Goal: Information Seeking & Learning: Stay updated

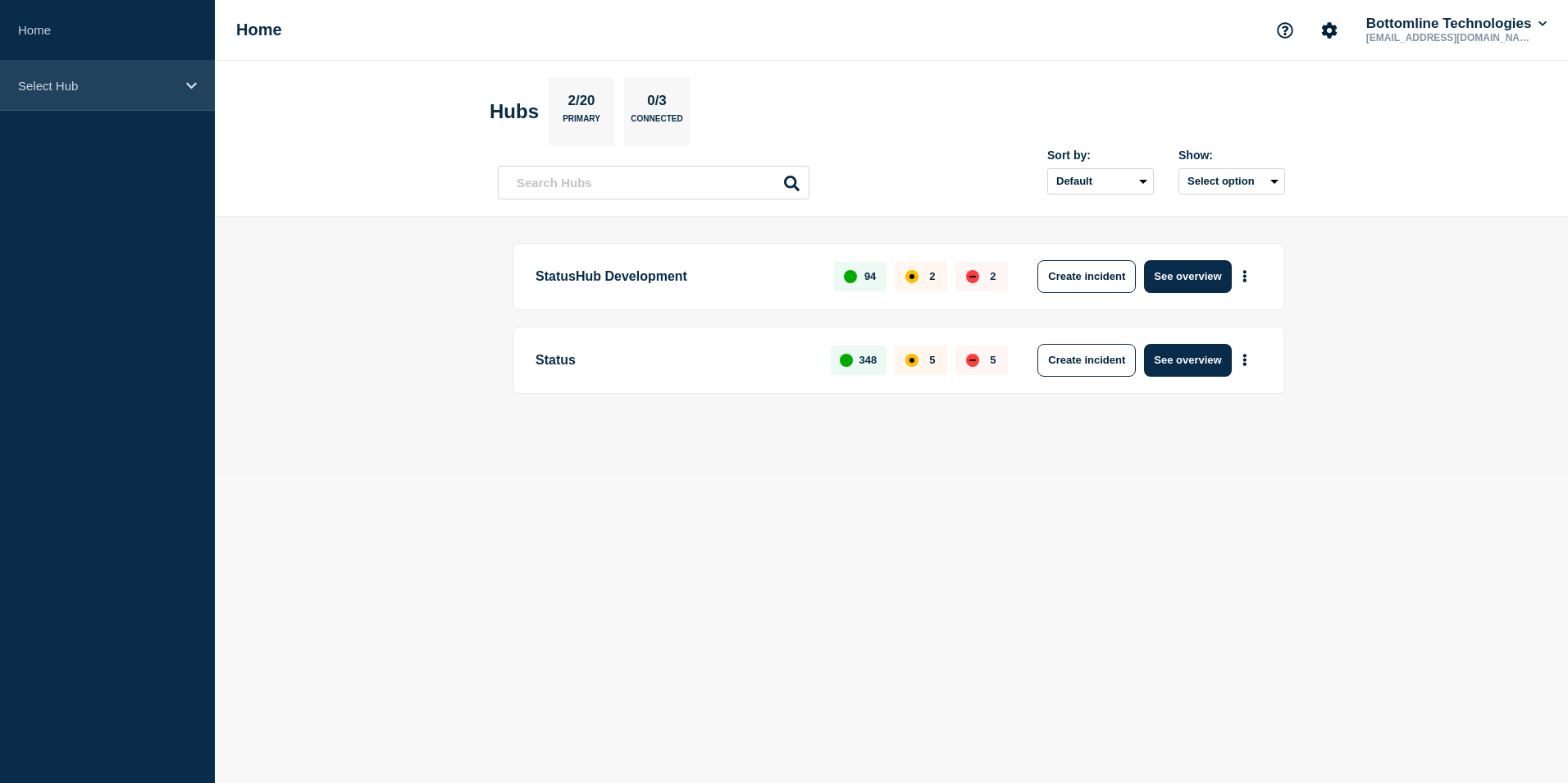
click at [189, 94] on div "Select Hub" at bounding box center [107, 86] width 215 height 50
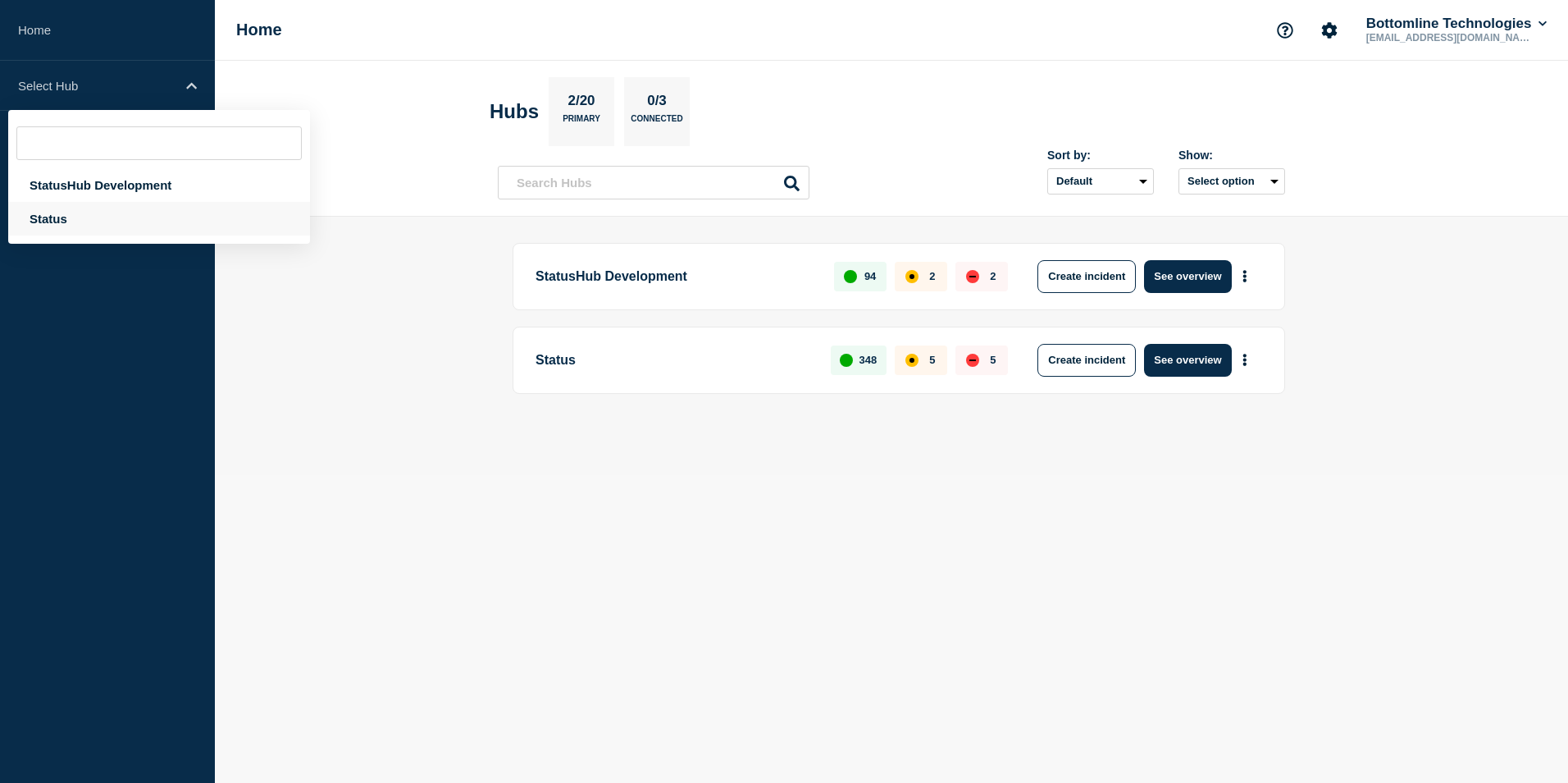
click at [70, 212] on div "Status" at bounding box center [158, 219] width 302 height 33
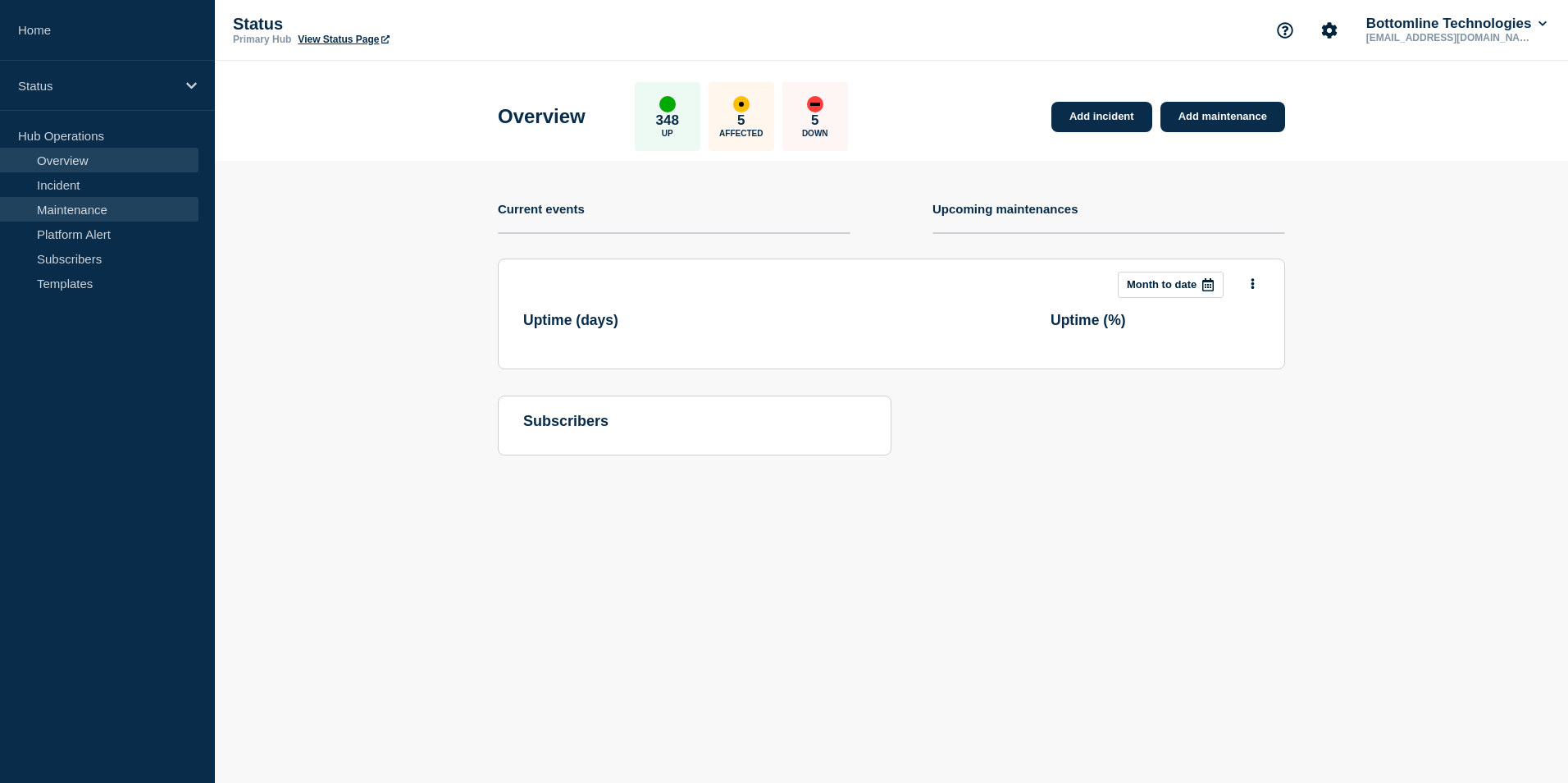
click at [104, 208] on link "Maintenance" at bounding box center [99, 209] width 199 height 25
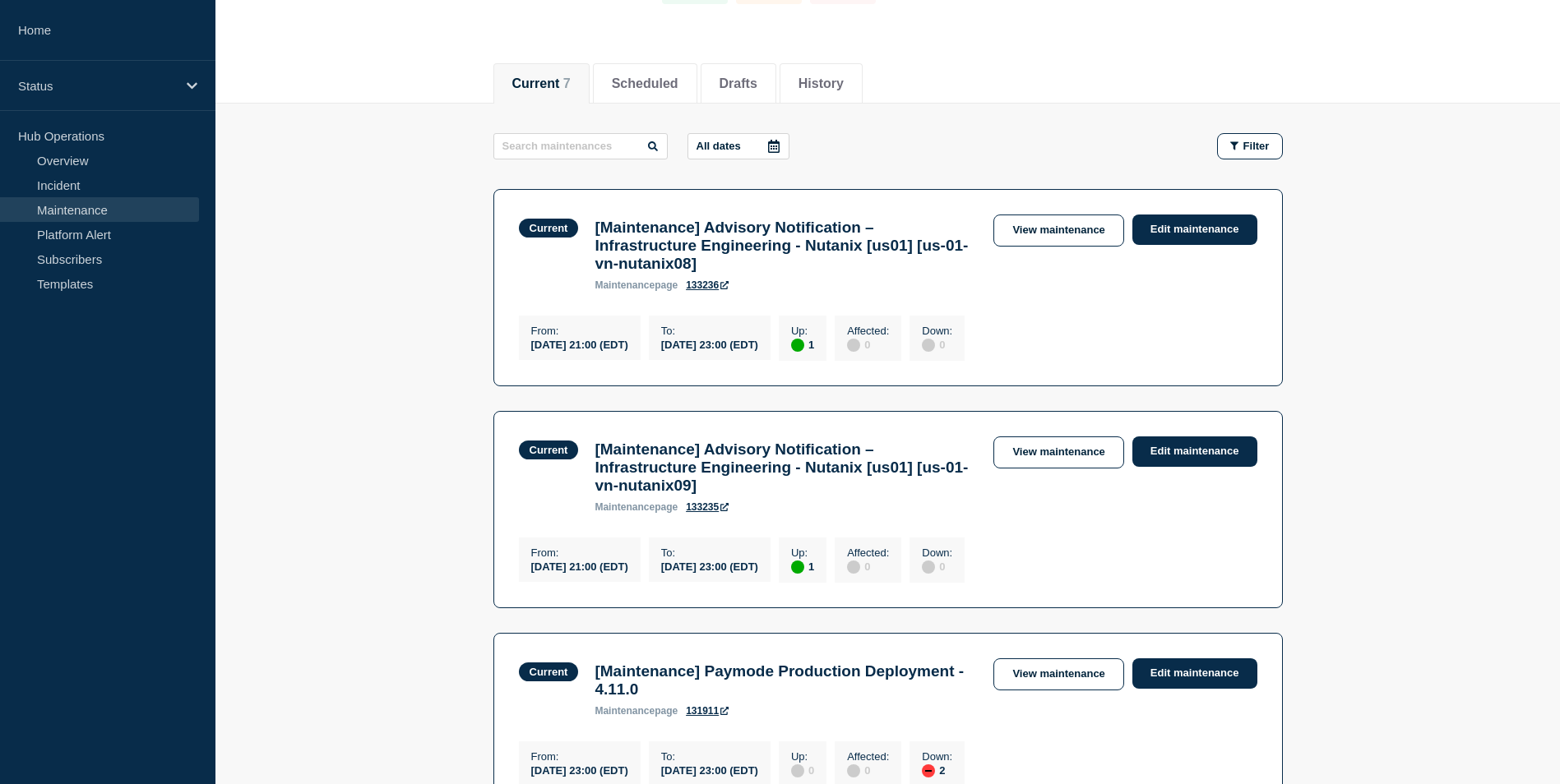
scroll to position [165, 0]
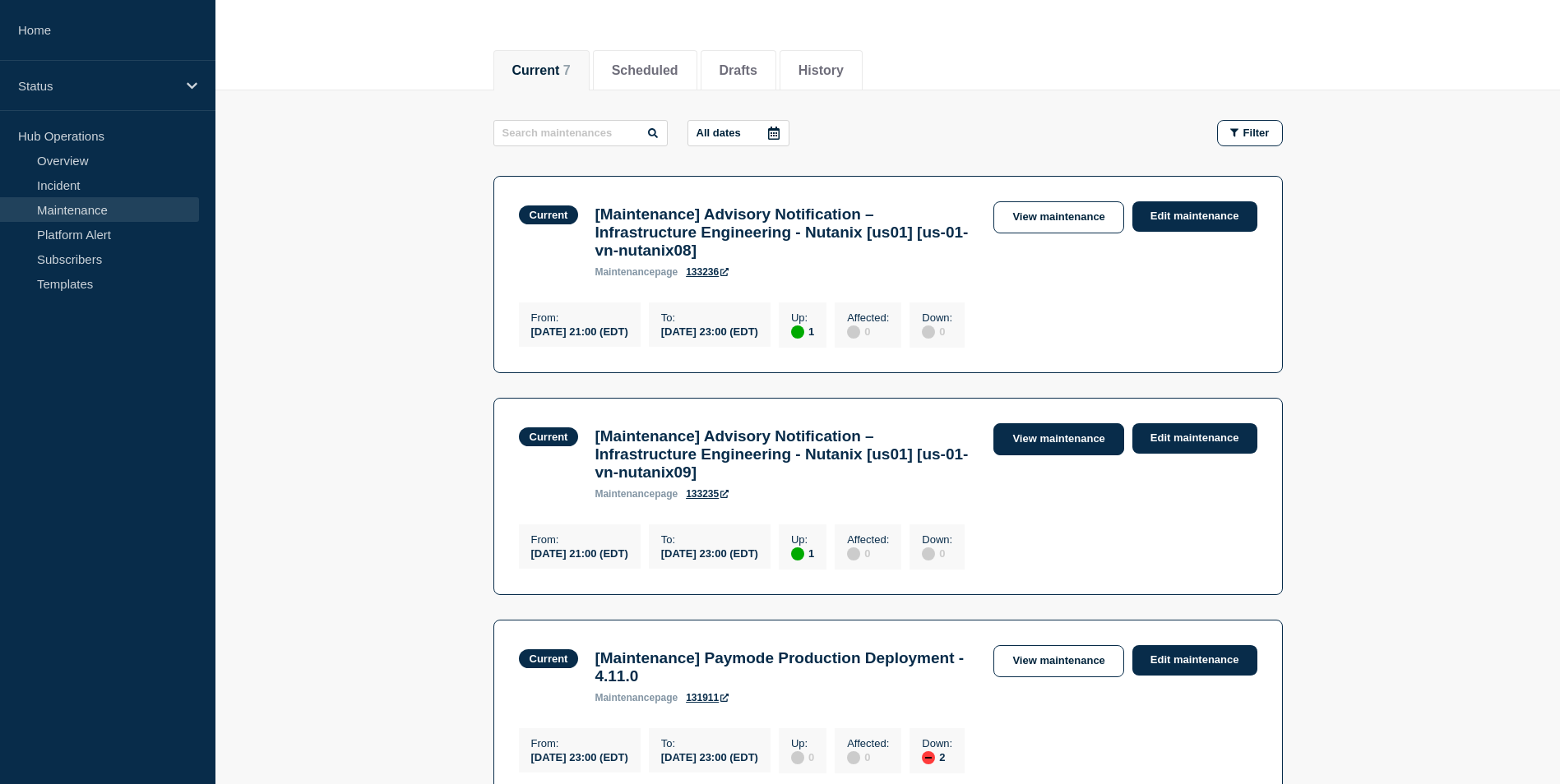
click at [1043, 452] on link "View maintenance" at bounding box center [1059, 439] width 130 height 33
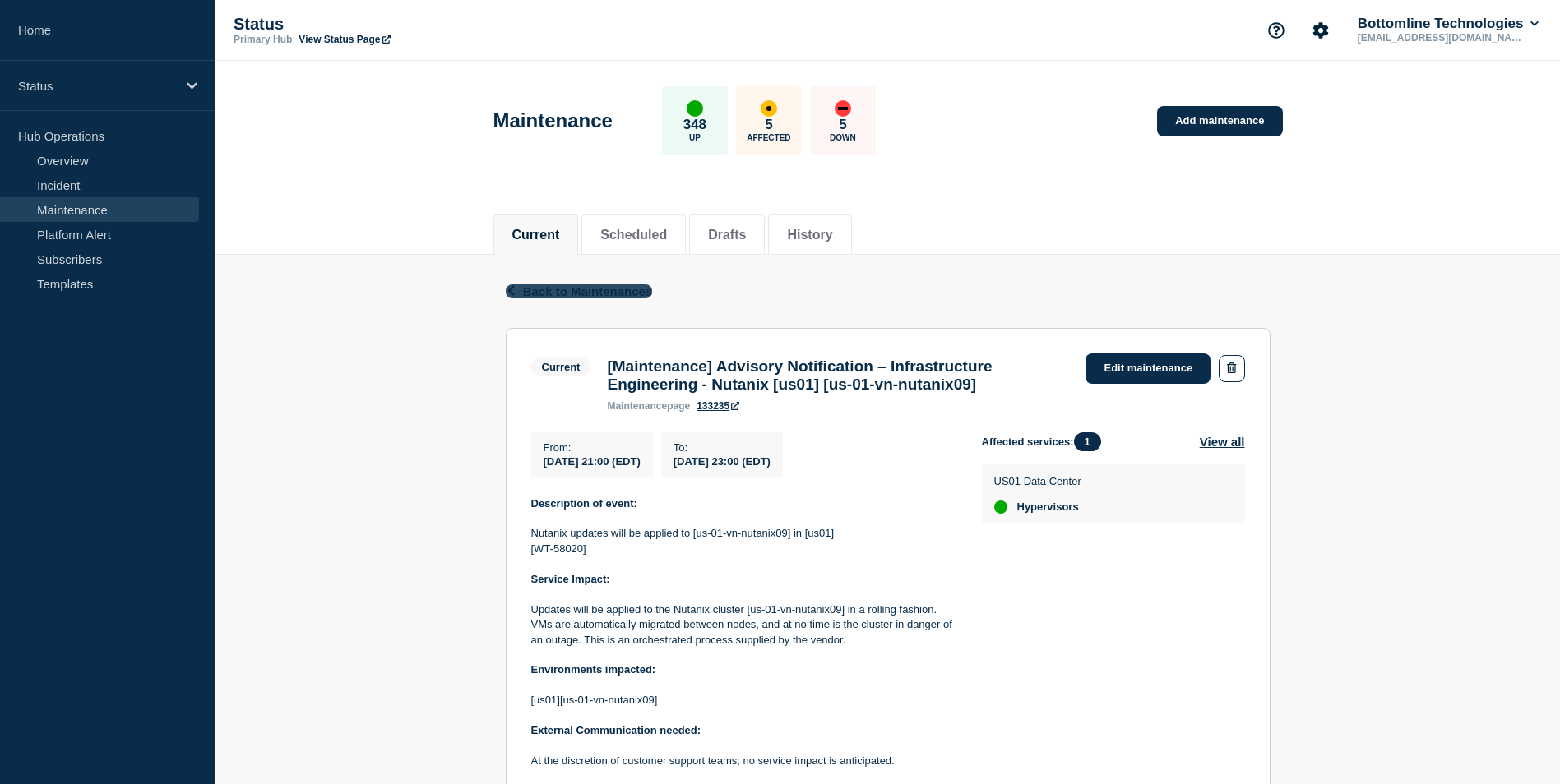
click at [591, 290] on span "Back to Maintenances" at bounding box center [588, 291] width 130 height 14
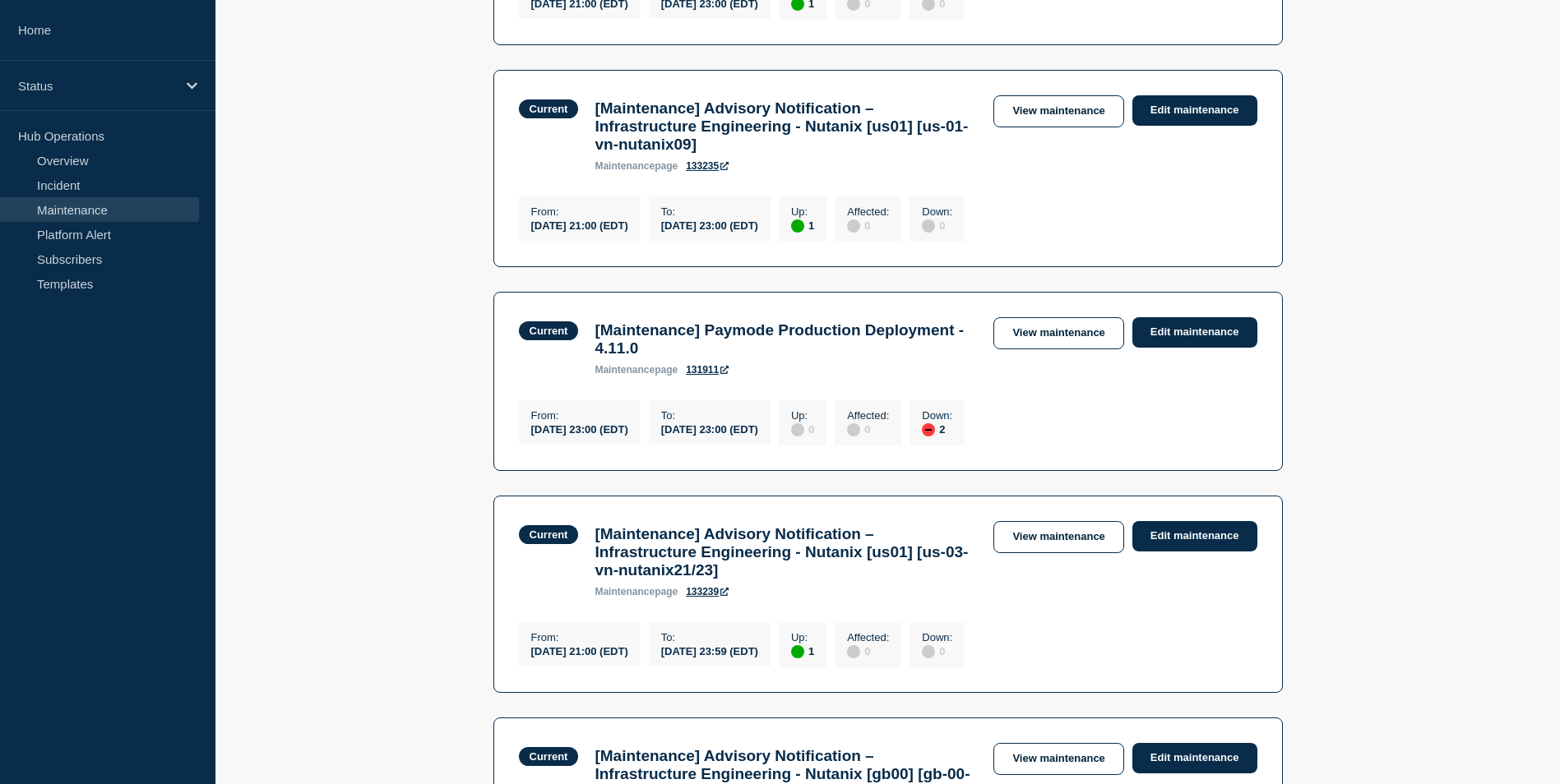
scroll to position [493, 0]
click at [1034, 348] on link "View maintenance" at bounding box center [1059, 332] width 130 height 33
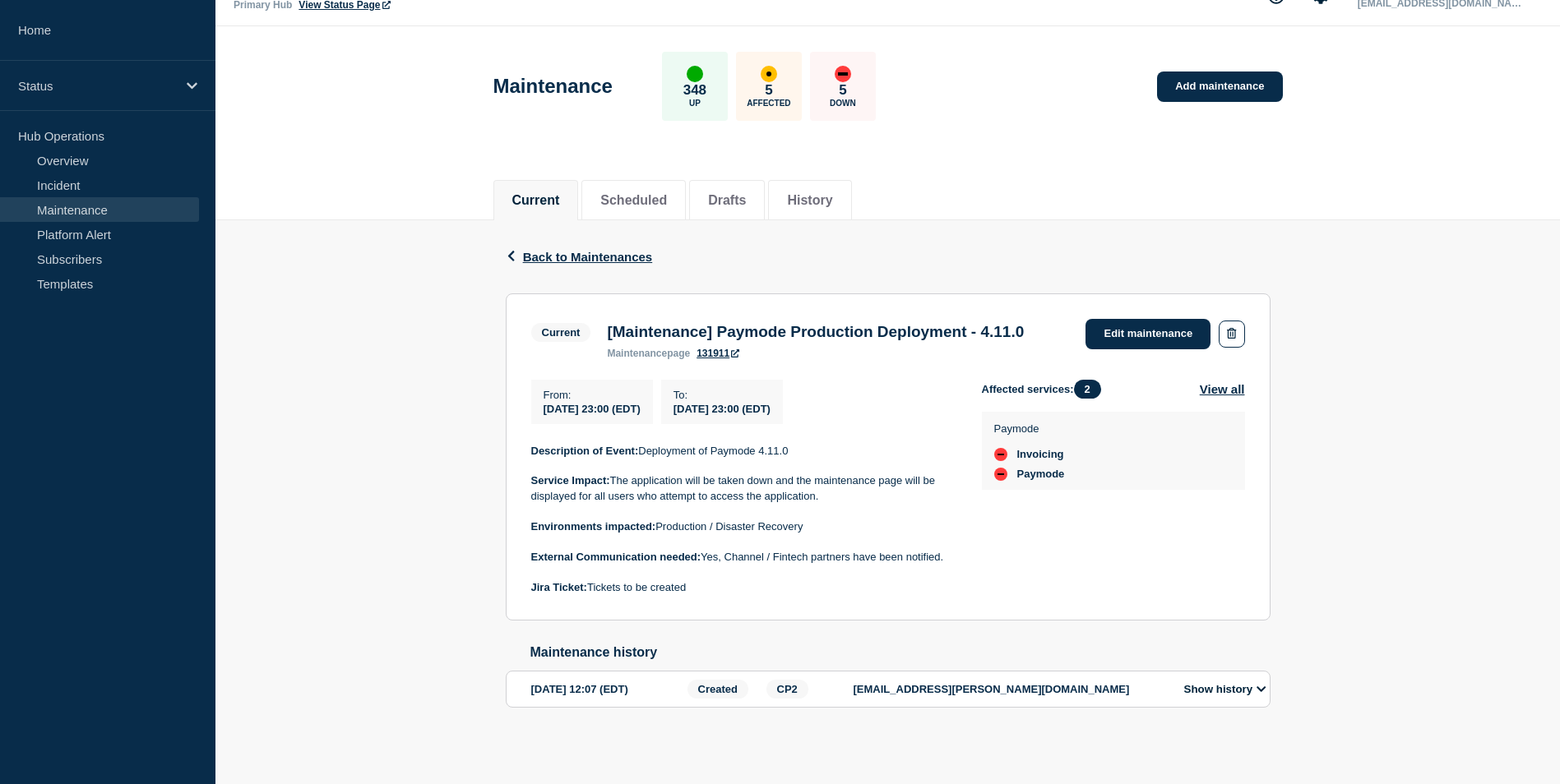
scroll to position [67, 0]
click at [1226, 382] on button "View all" at bounding box center [1223, 389] width 45 height 19
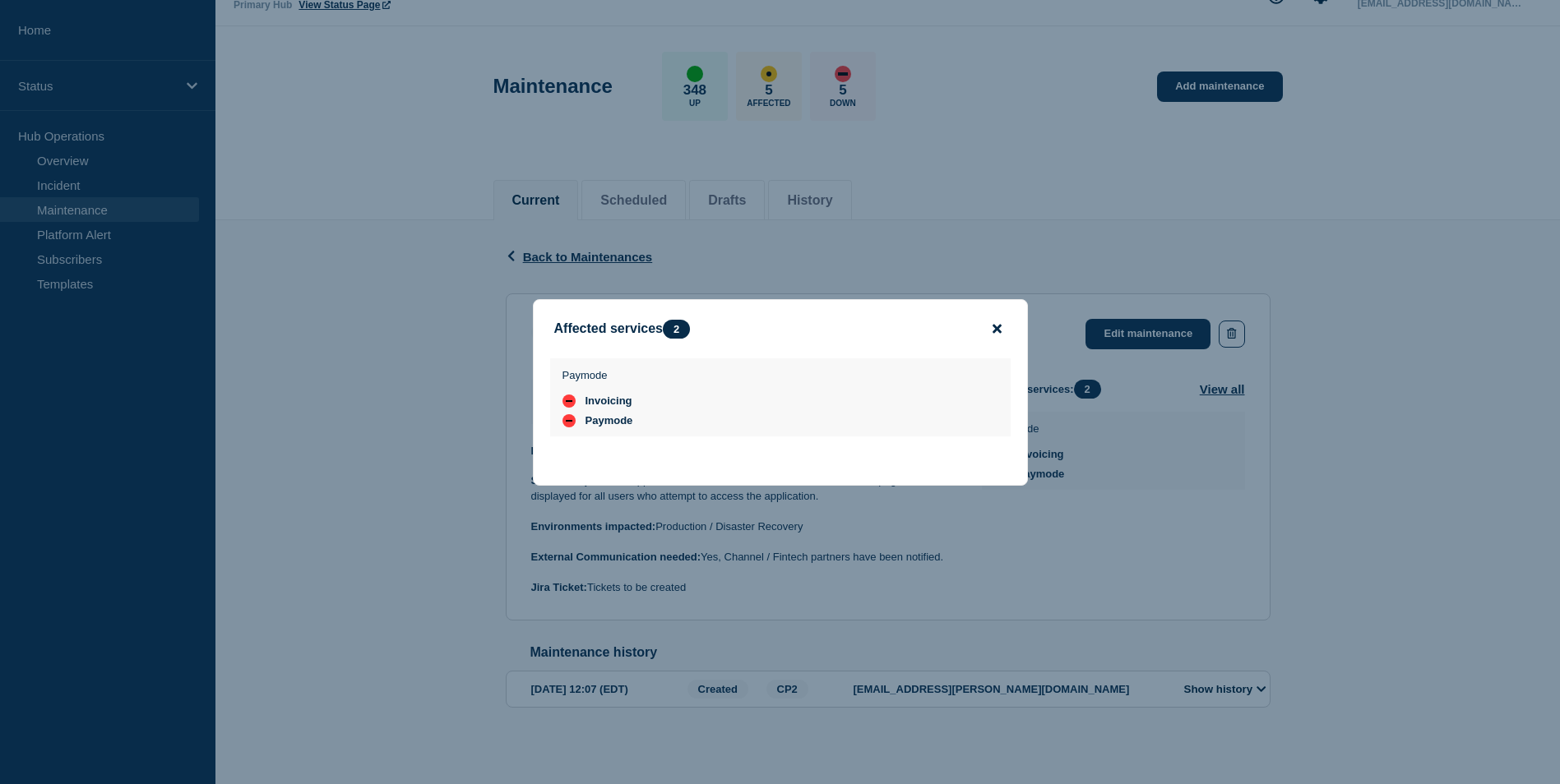
click at [997, 322] on icon "close button" at bounding box center [997, 328] width 9 height 13
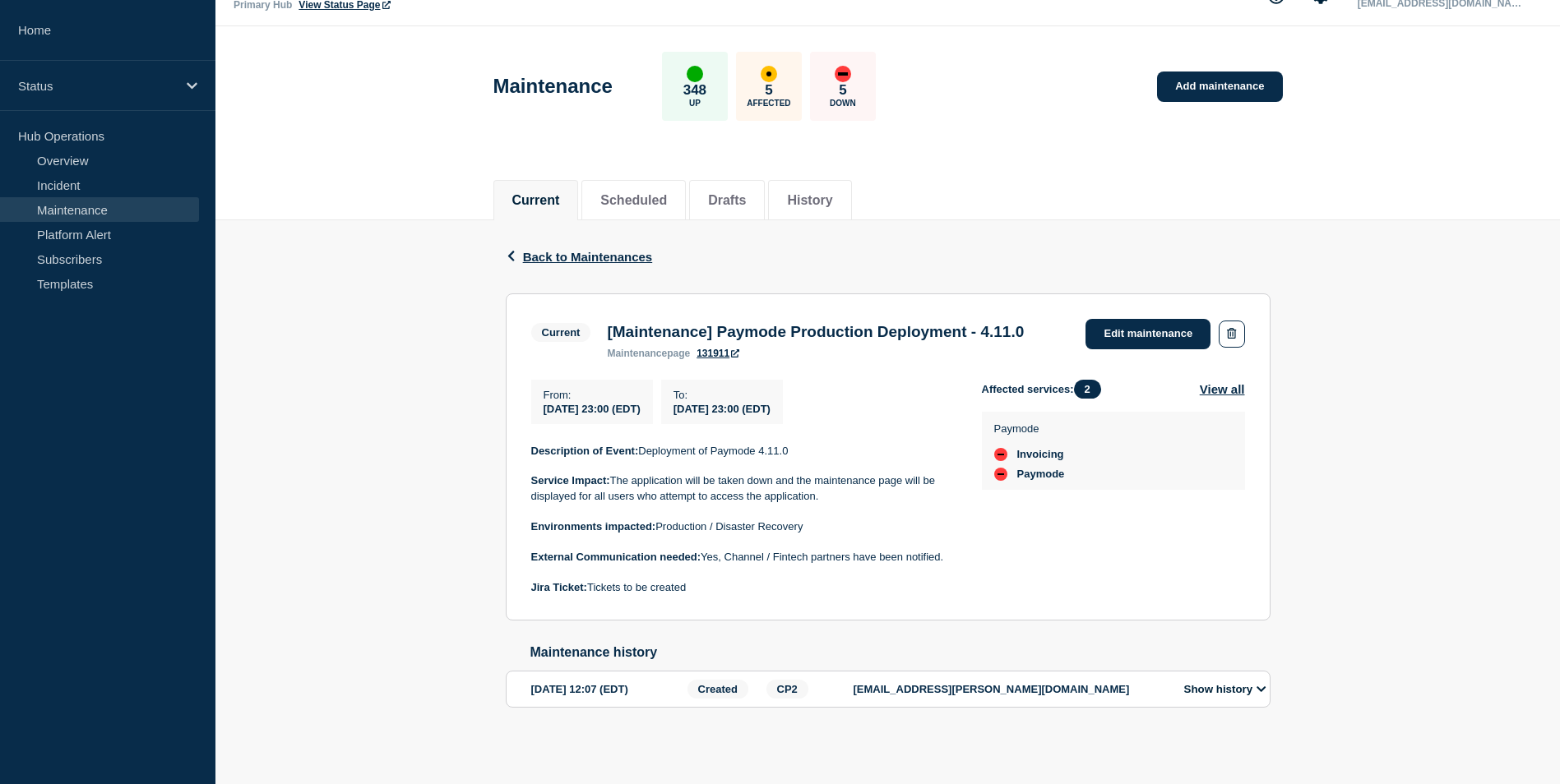
click at [1259, 690] on icon at bounding box center [1261, 688] width 10 height 11
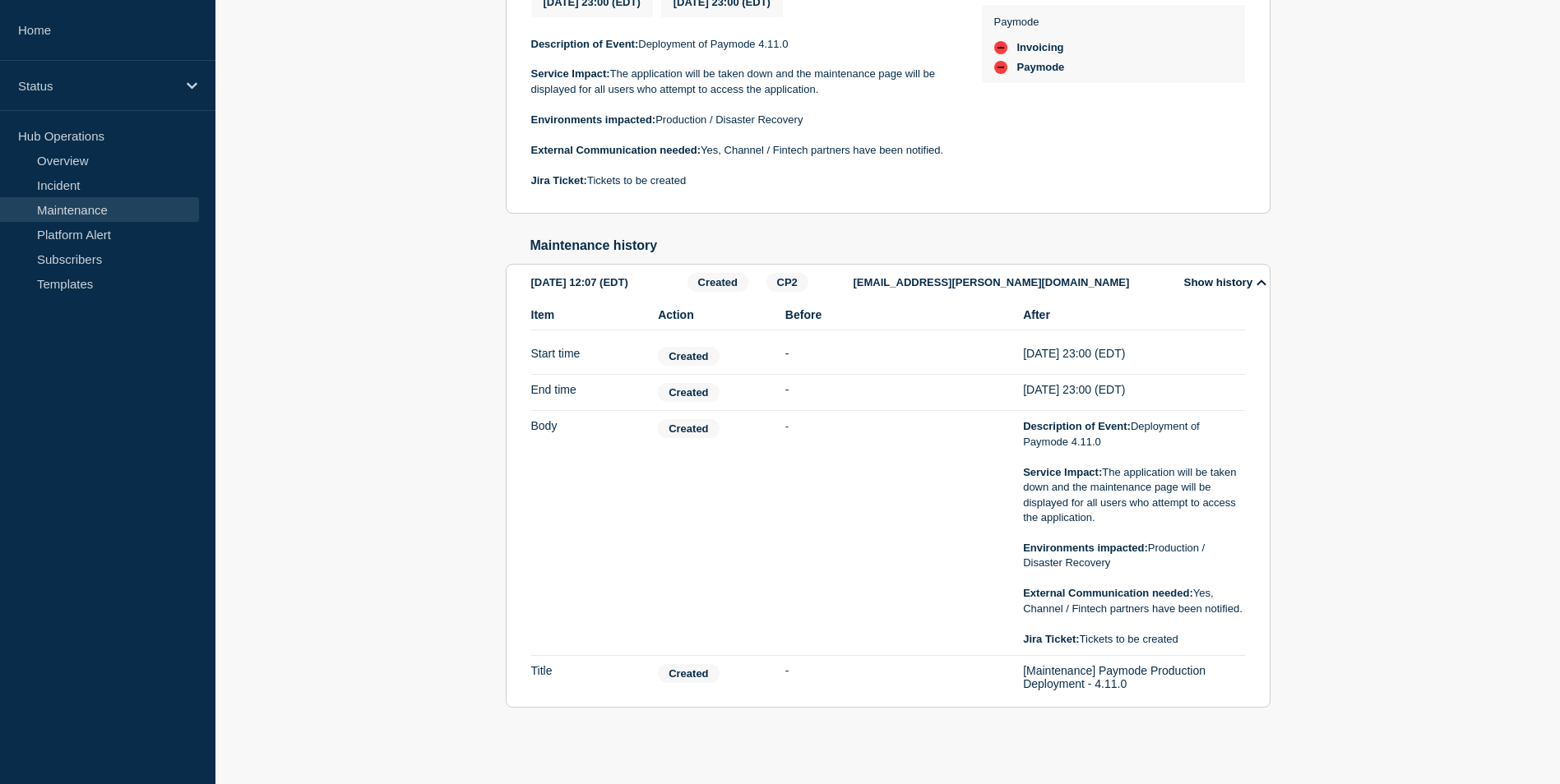
scroll to position [310, 0]
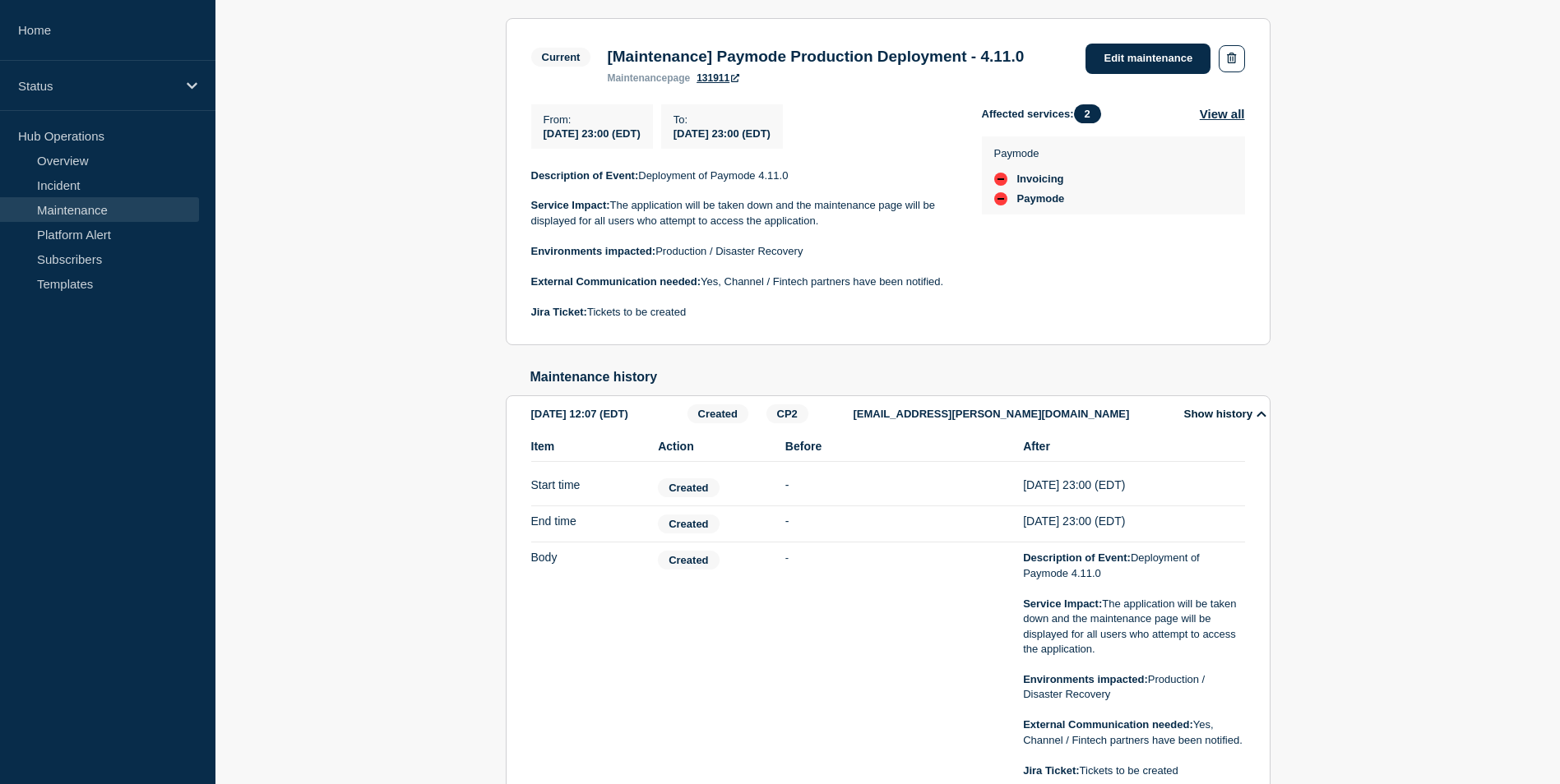
click at [1257, 421] on button "Show history" at bounding box center [1225, 414] width 92 height 14
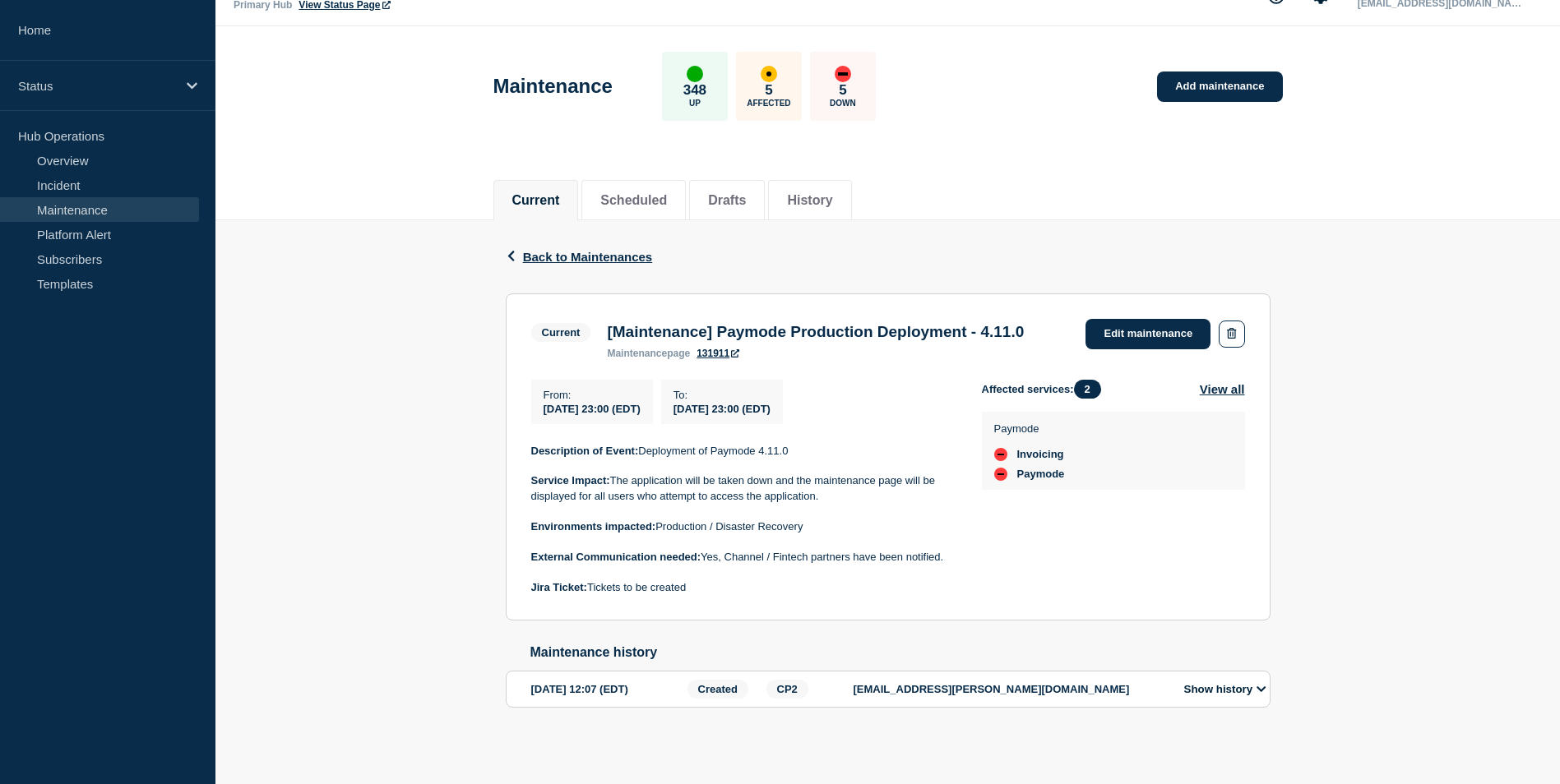
scroll to position [67, 0]
click at [545, 249] on span "Back to Maintenances" at bounding box center [588, 256] width 130 height 14
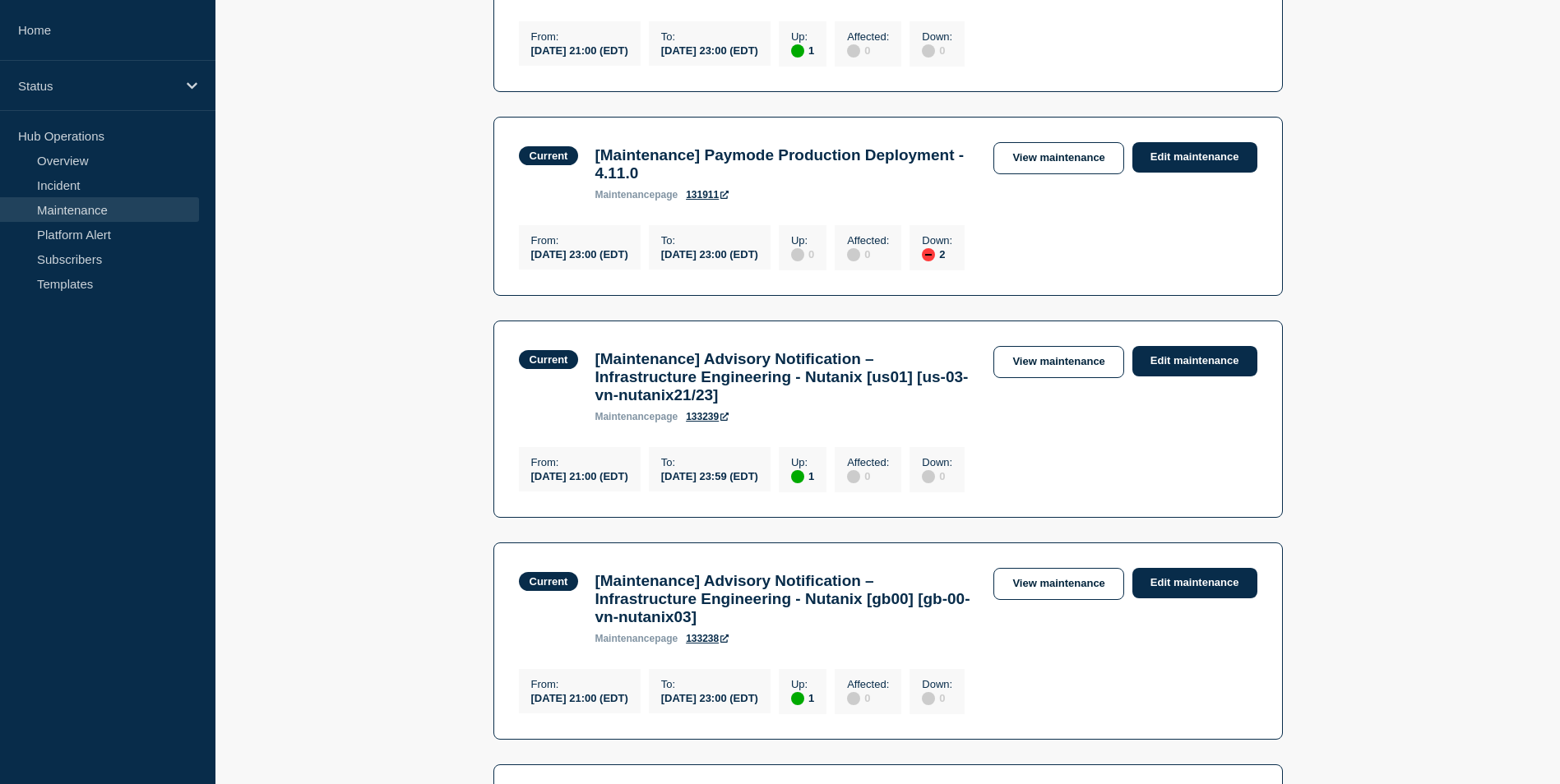
scroll to position [821, 0]
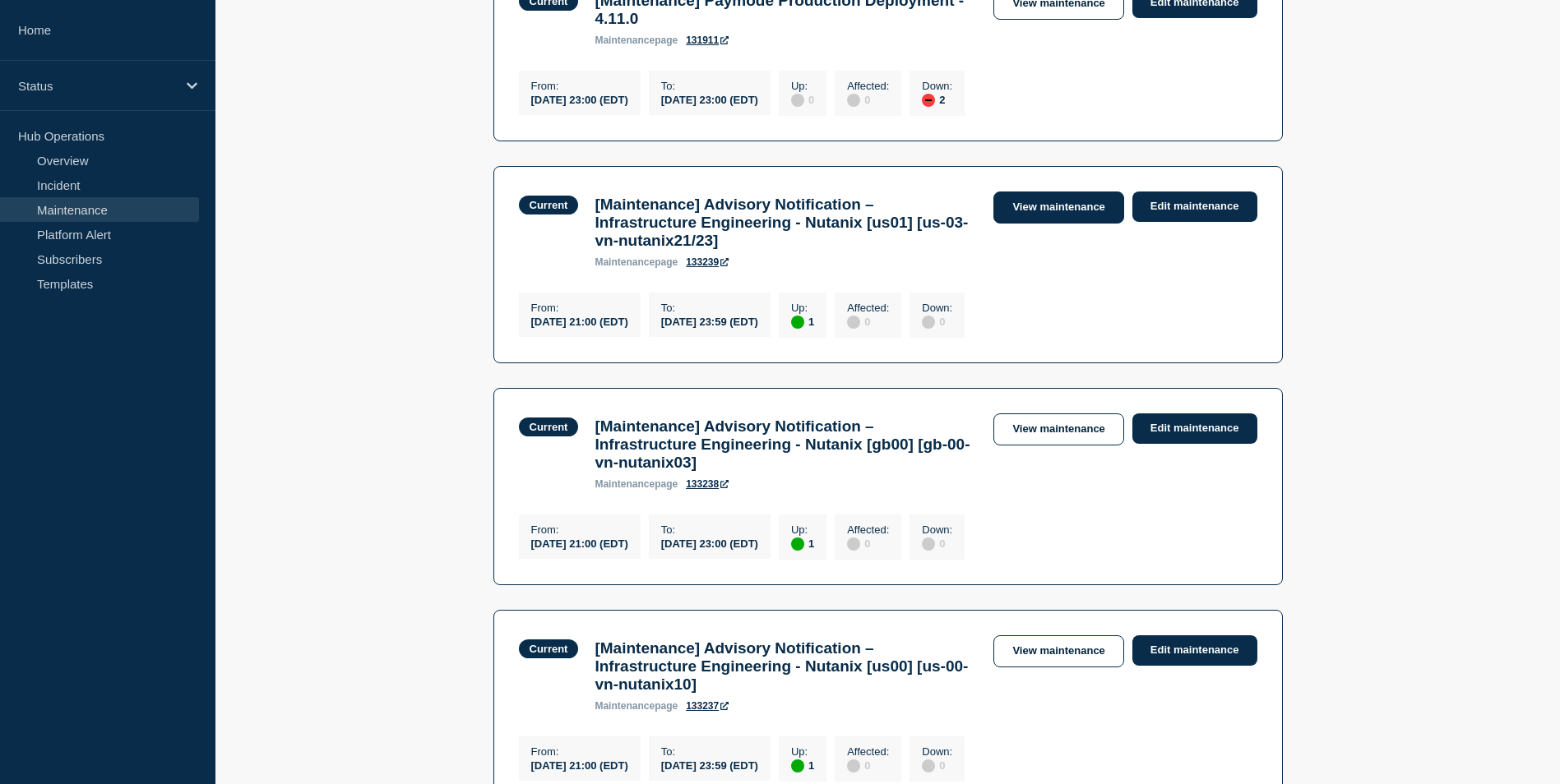
click at [1074, 224] on link "View maintenance" at bounding box center [1059, 207] width 130 height 33
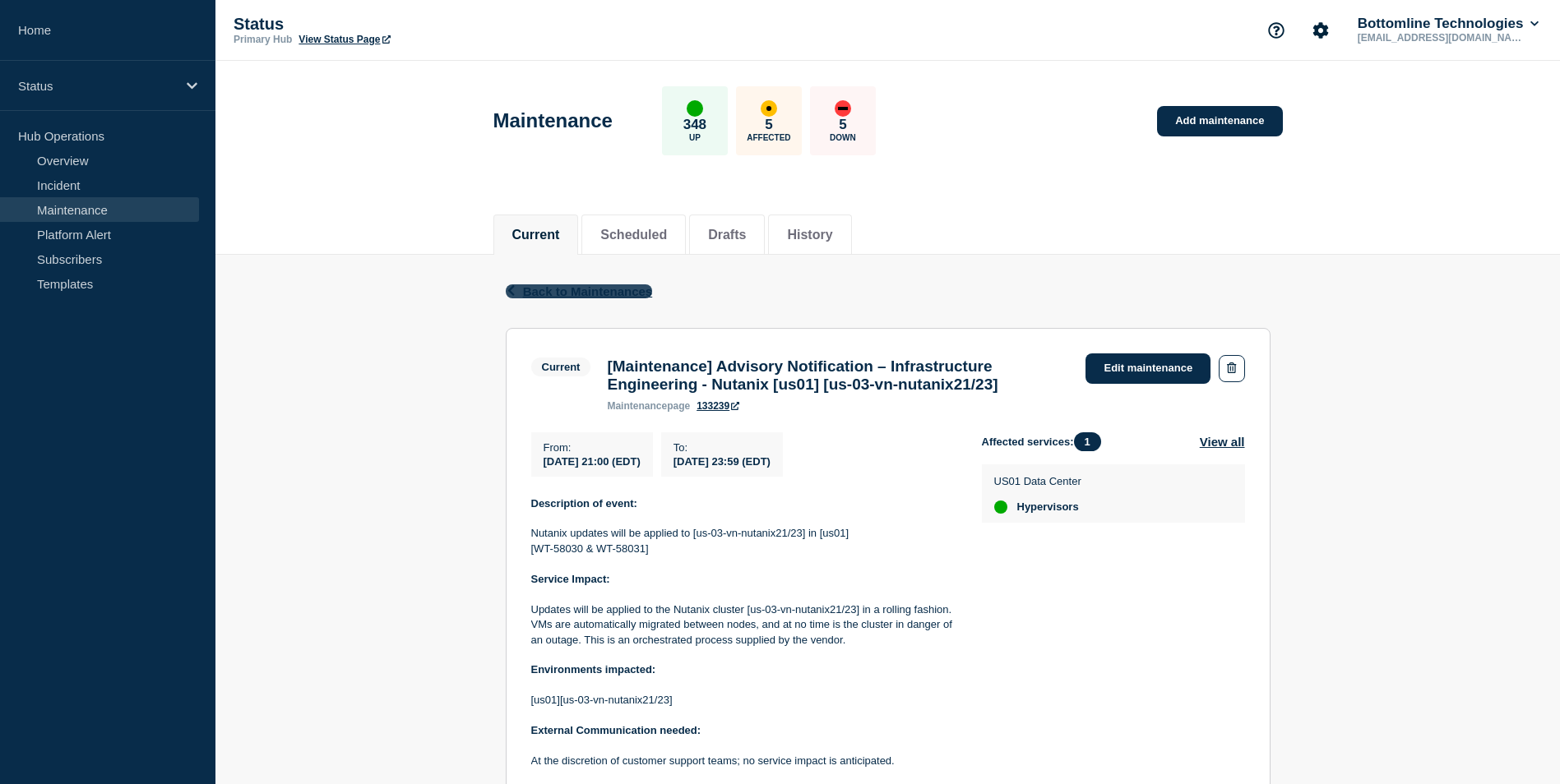
click at [581, 289] on span "Back to Maintenances" at bounding box center [588, 291] width 130 height 14
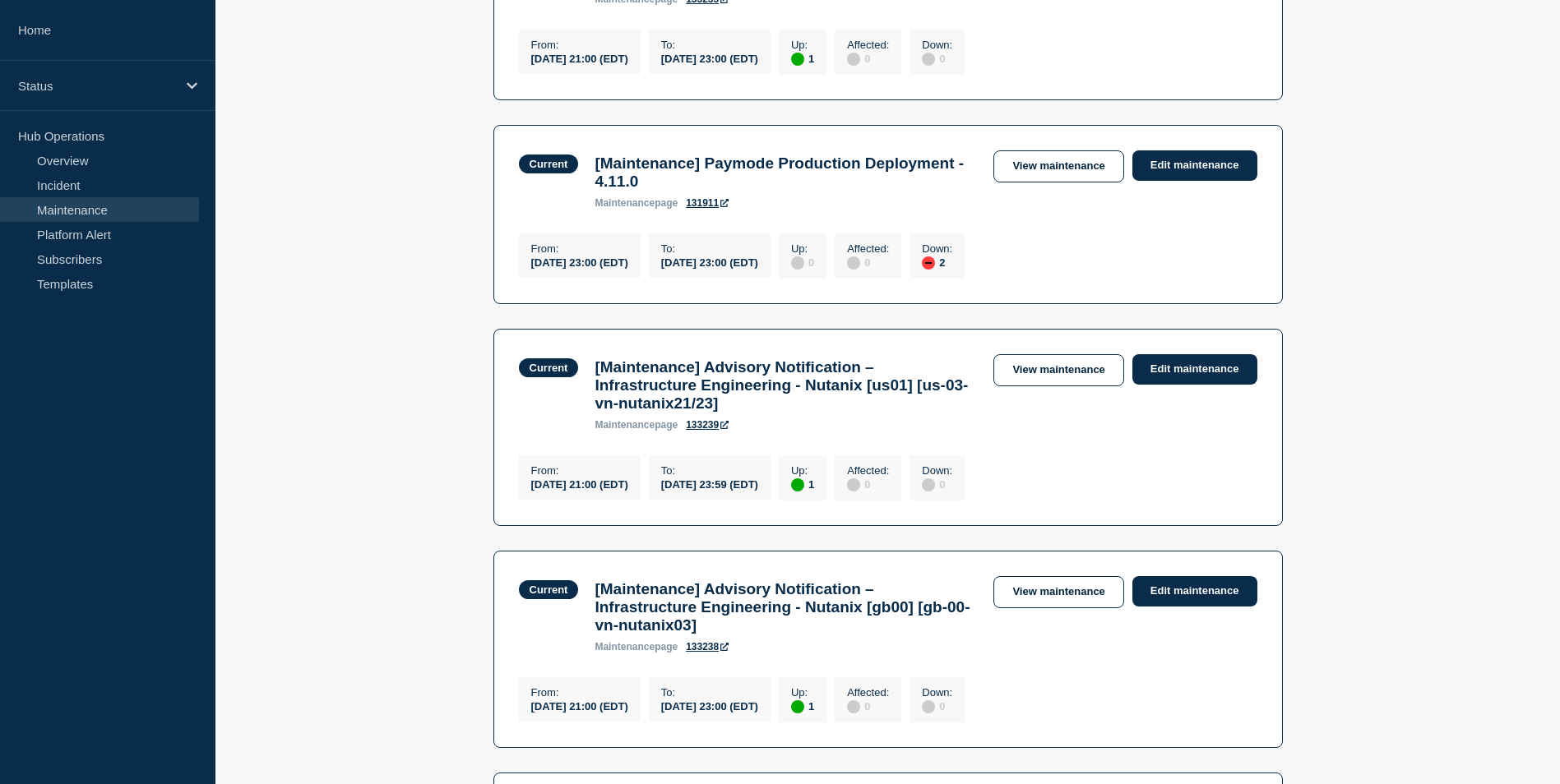
scroll to position [658, 0]
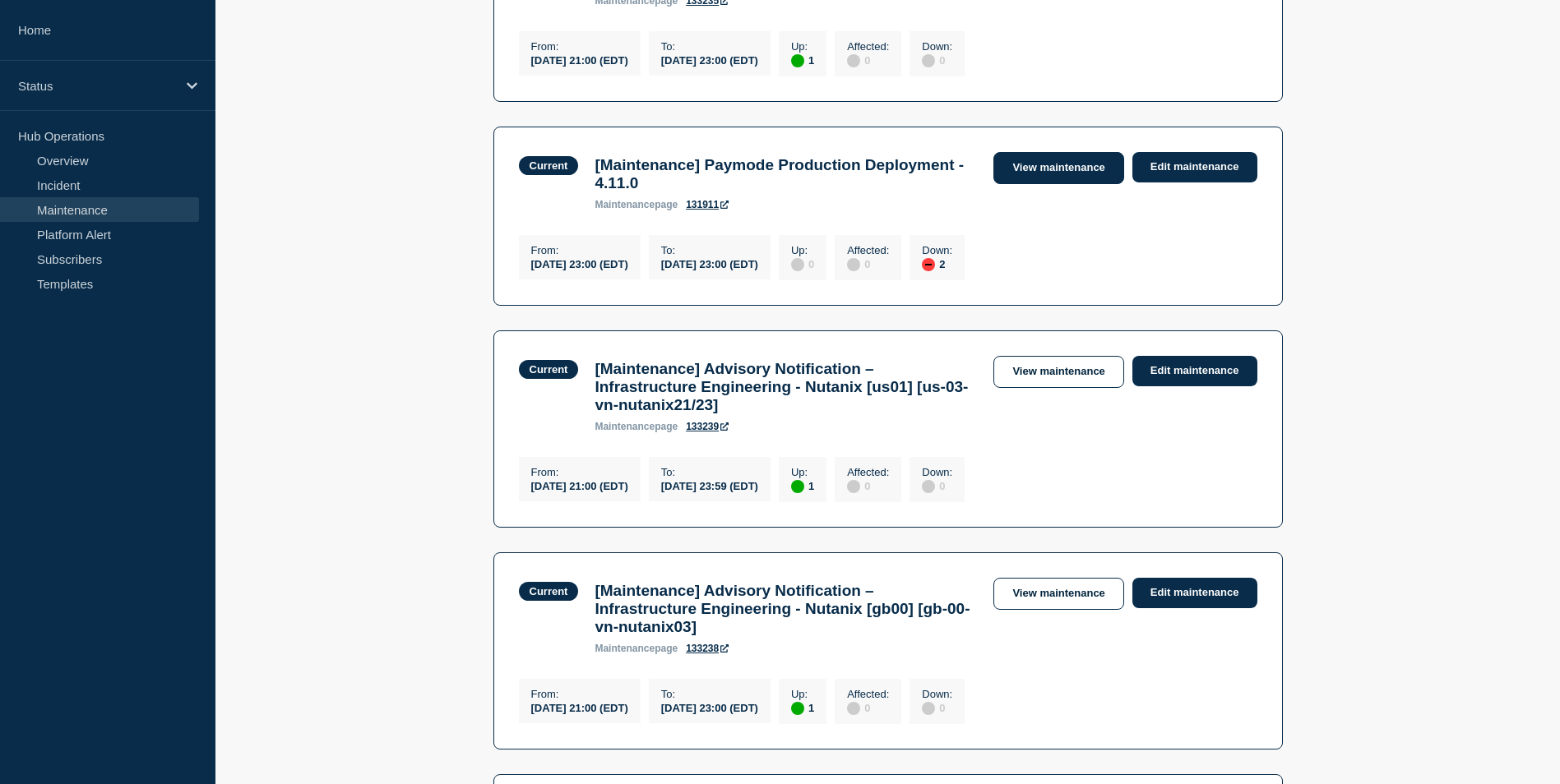
click at [1024, 184] on link "View maintenance" at bounding box center [1059, 168] width 130 height 33
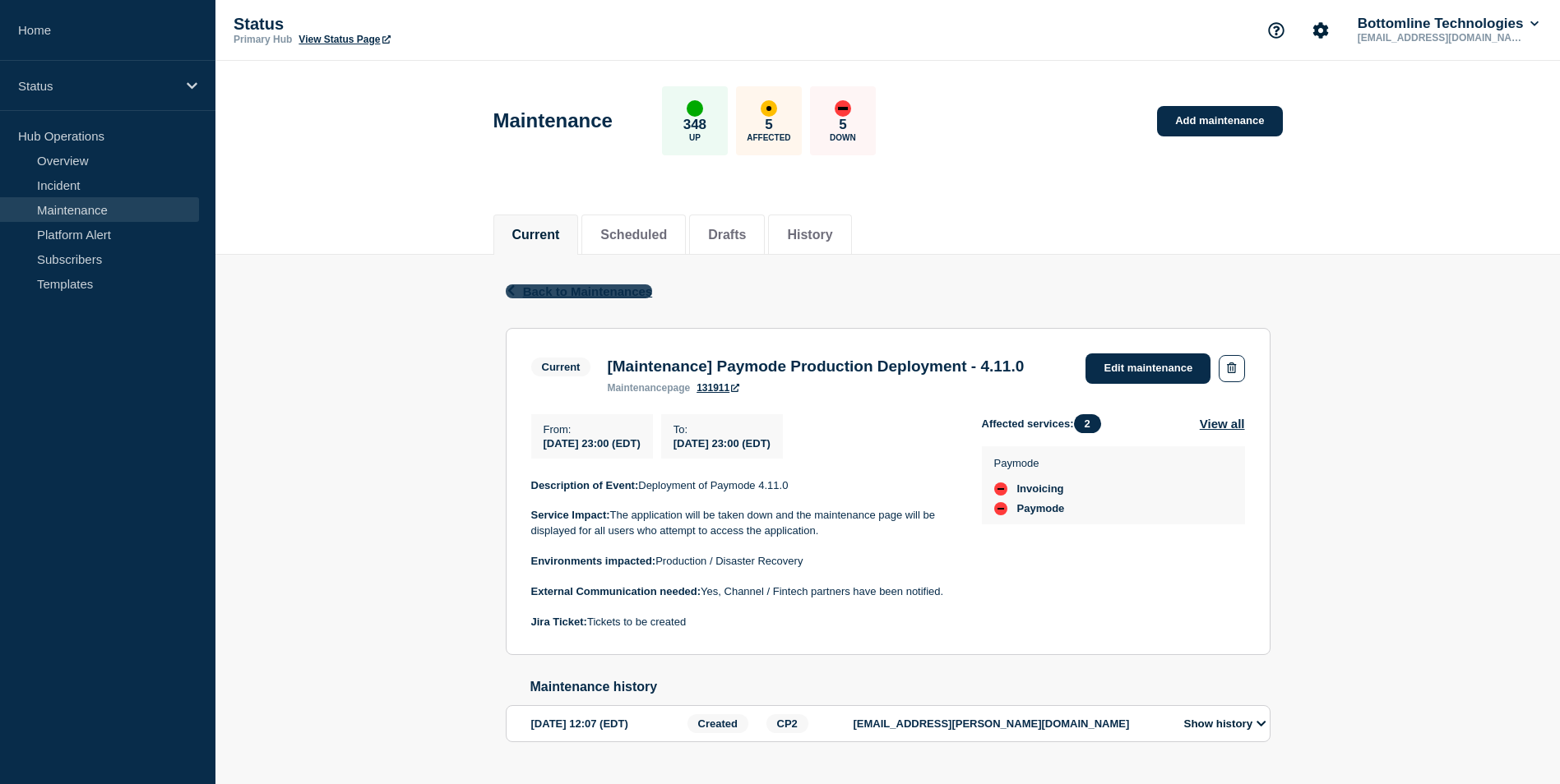
click at [567, 289] on span "Back to Maintenances" at bounding box center [588, 291] width 130 height 14
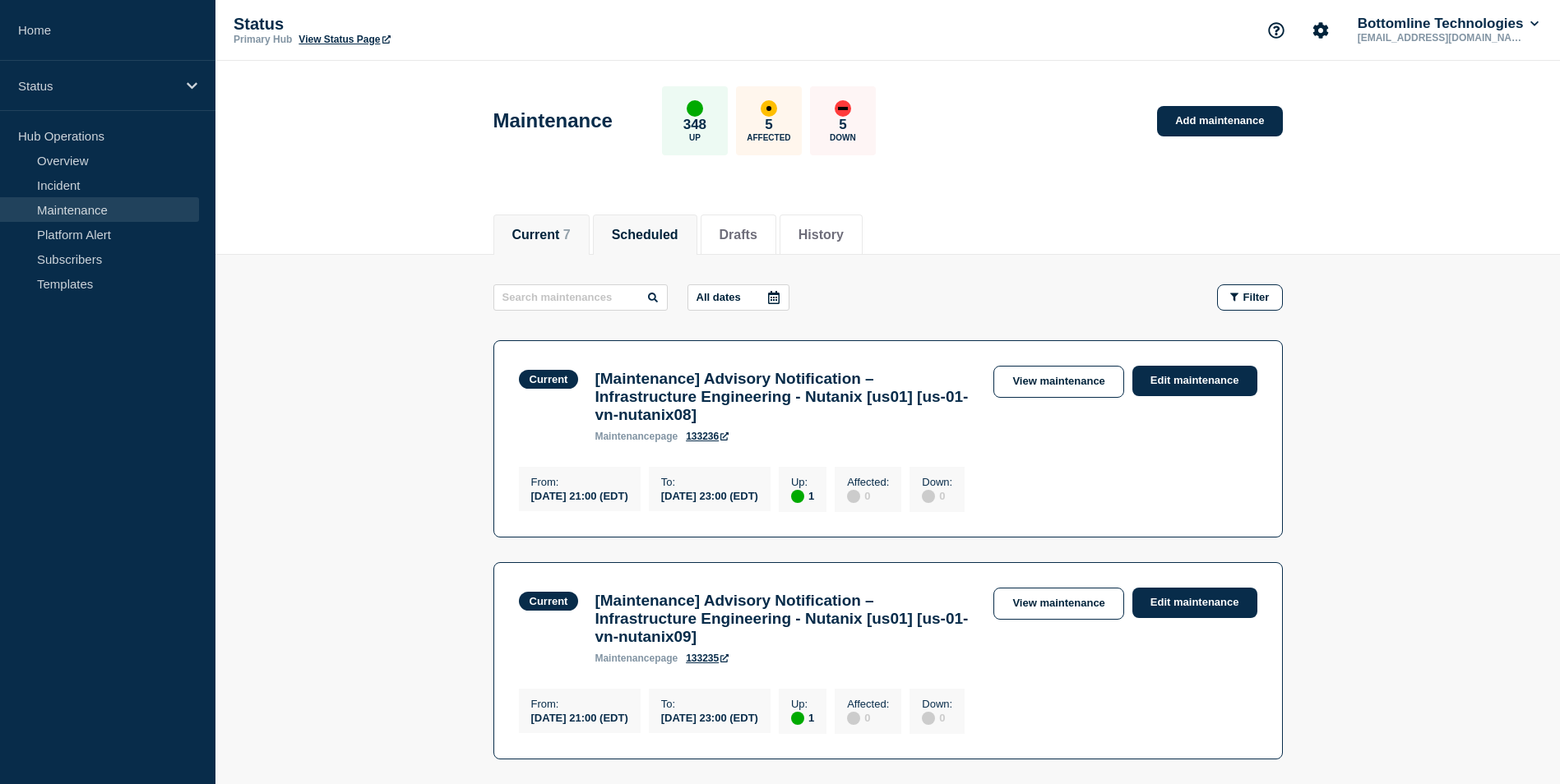
click at [659, 234] on button "Scheduled" at bounding box center [645, 235] width 67 height 15
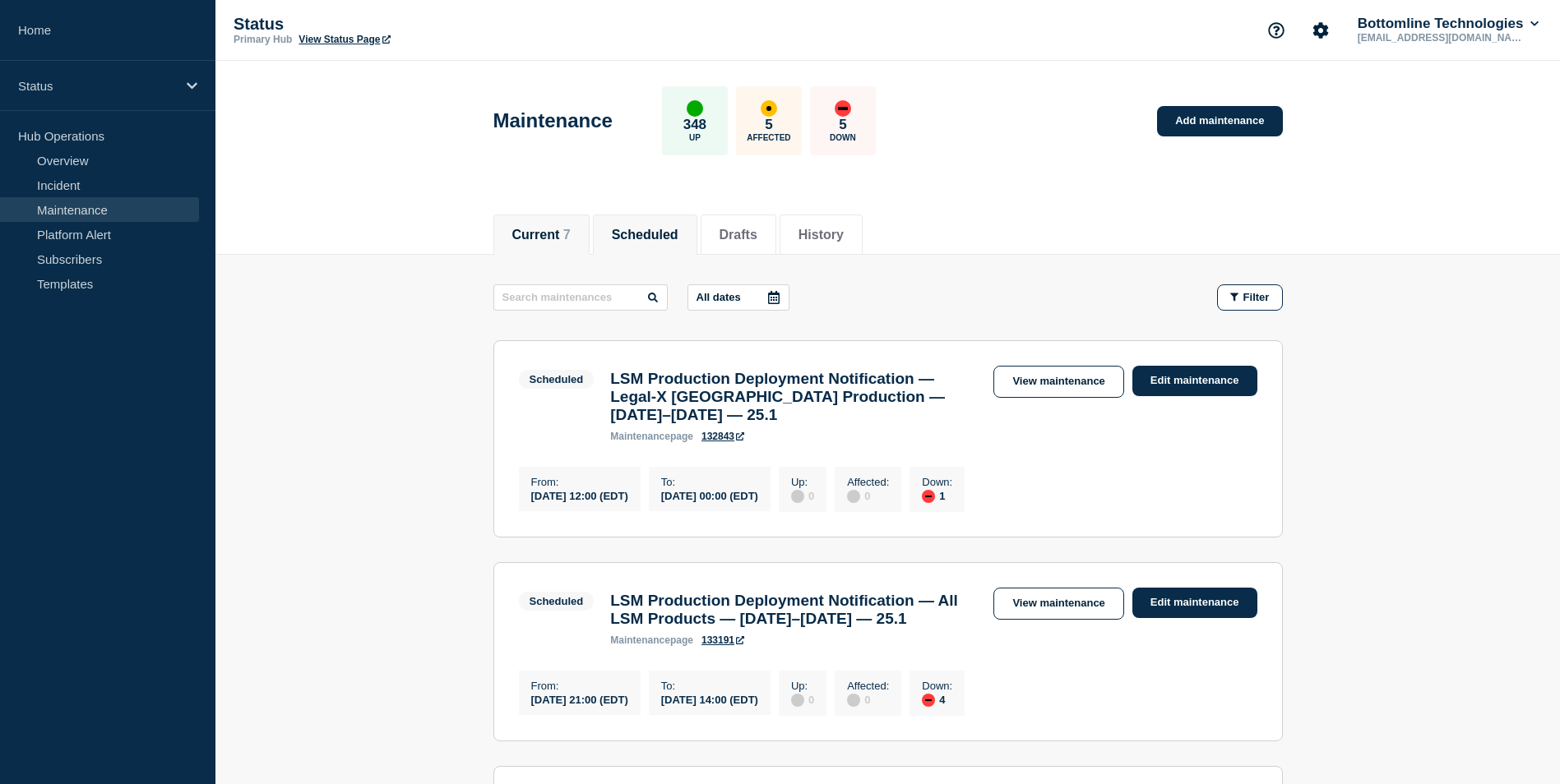
click at [537, 222] on li "Current 7" at bounding box center [542, 235] width 97 height 40
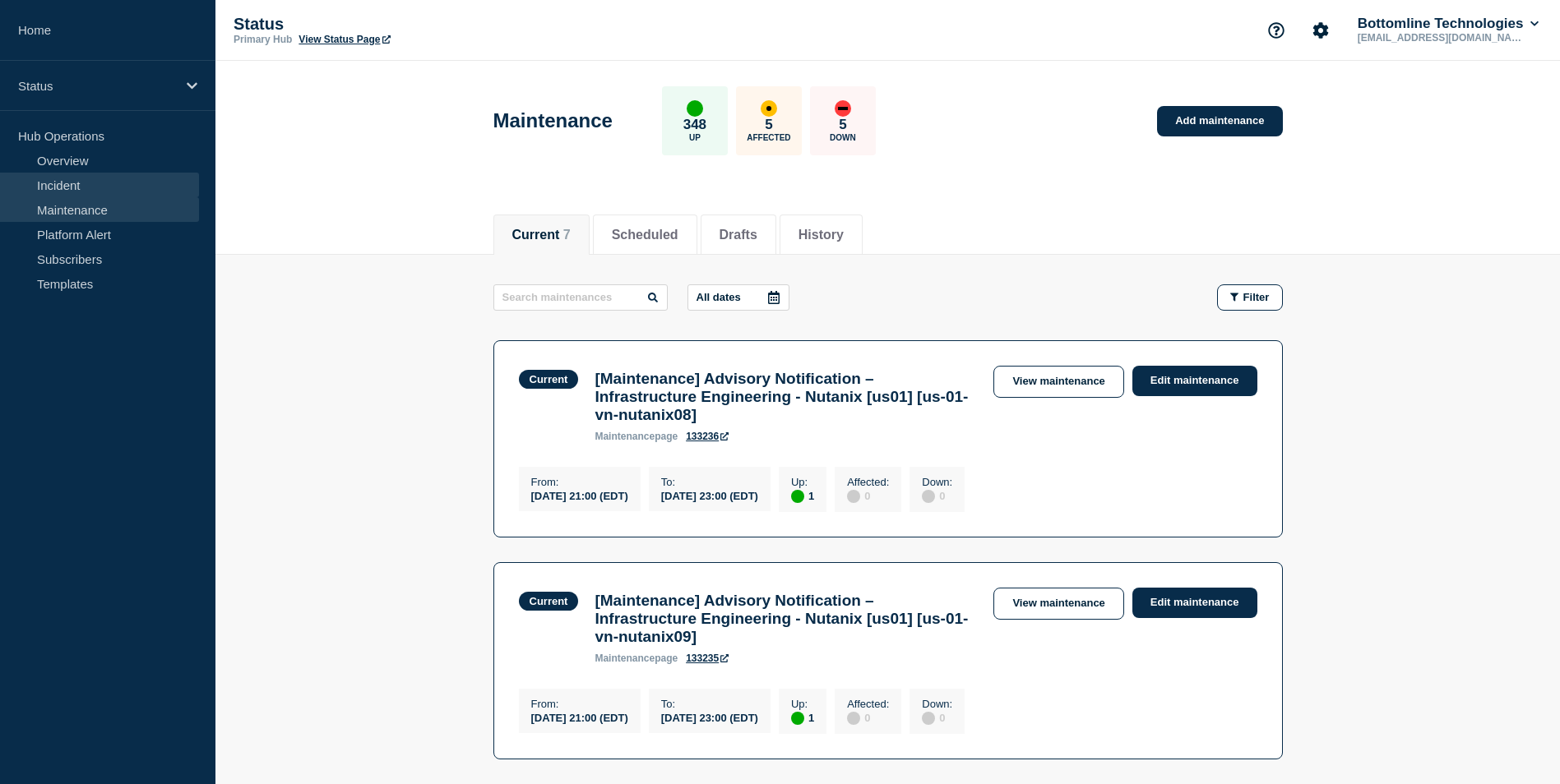
click at [81, 183] on link "Incident" at bounding box center [100, 184] width 199 height 25
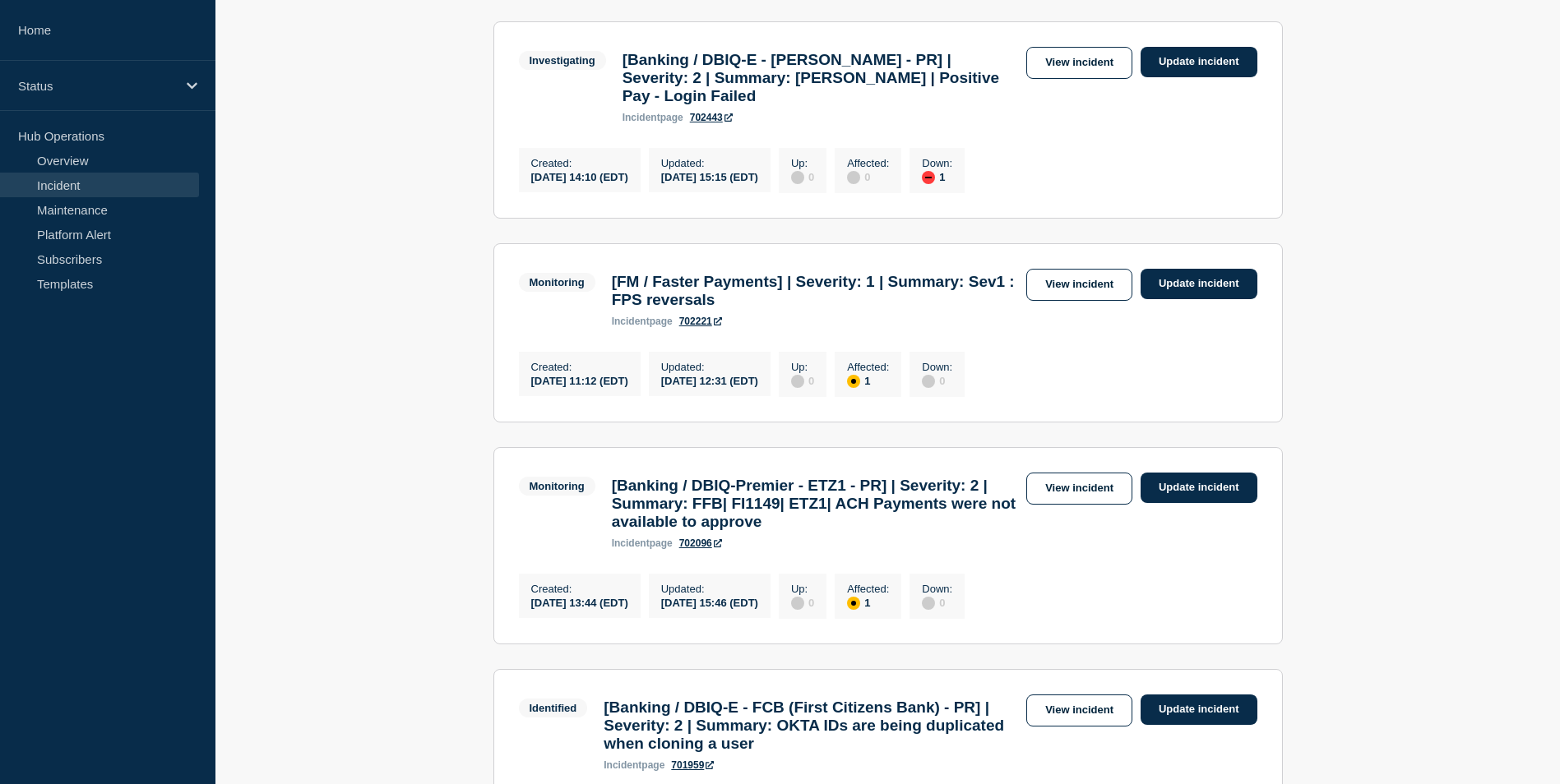
scroll to position [328, 0]
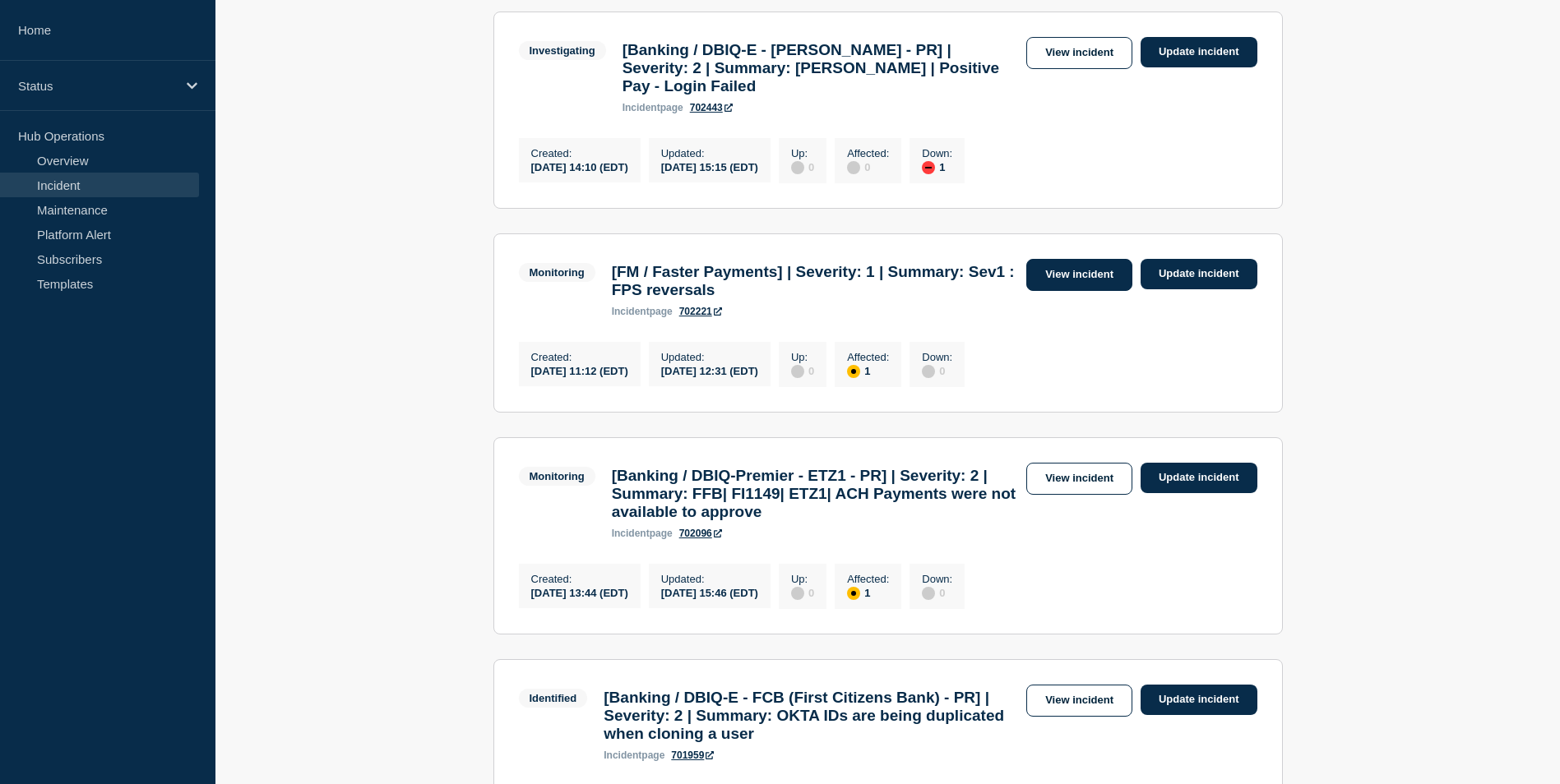
click at [1073, 291] on link "View incident" at bounding box center [1079, 275] width 107 height 33
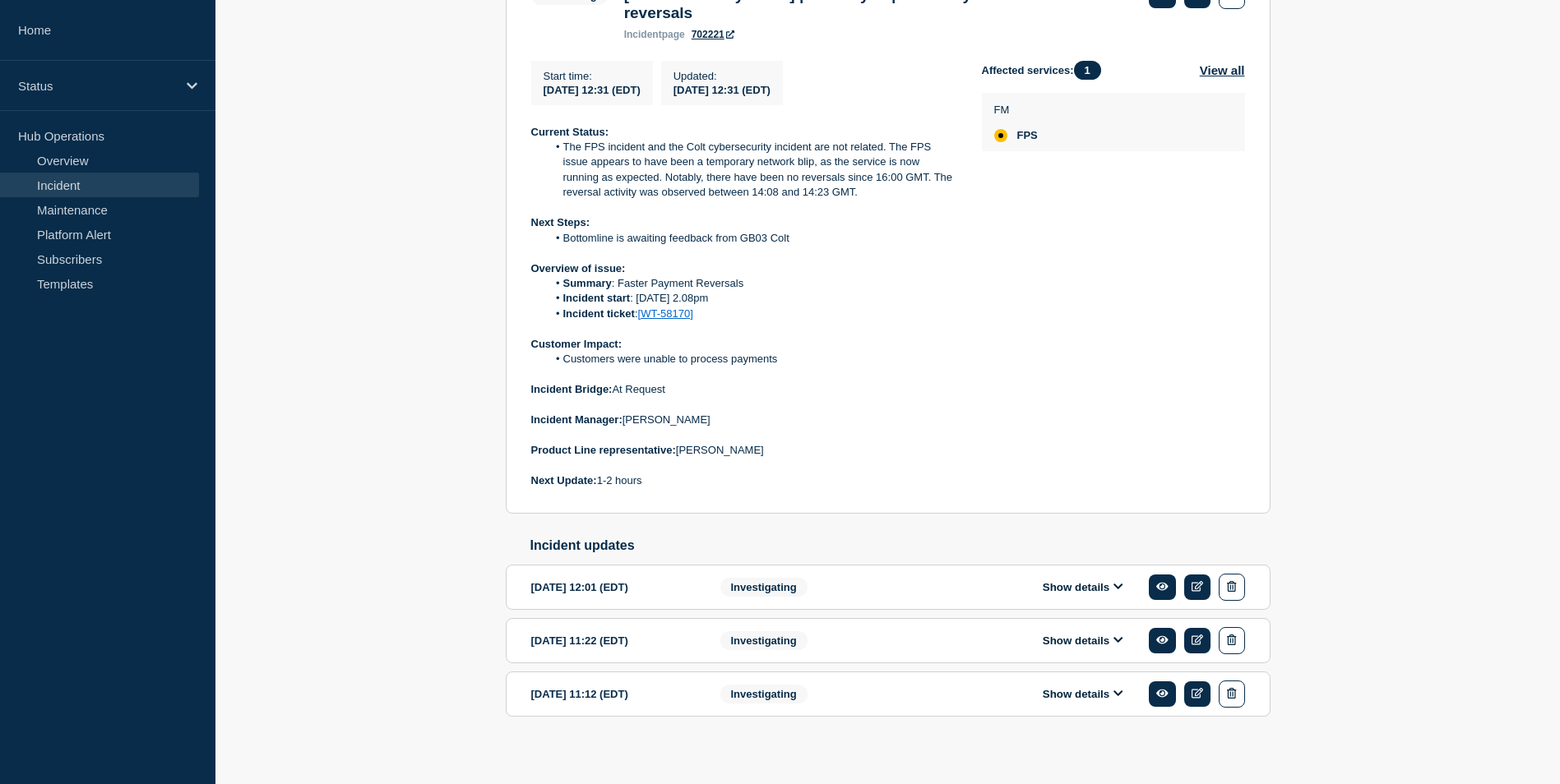
scroll to position [395, 0]
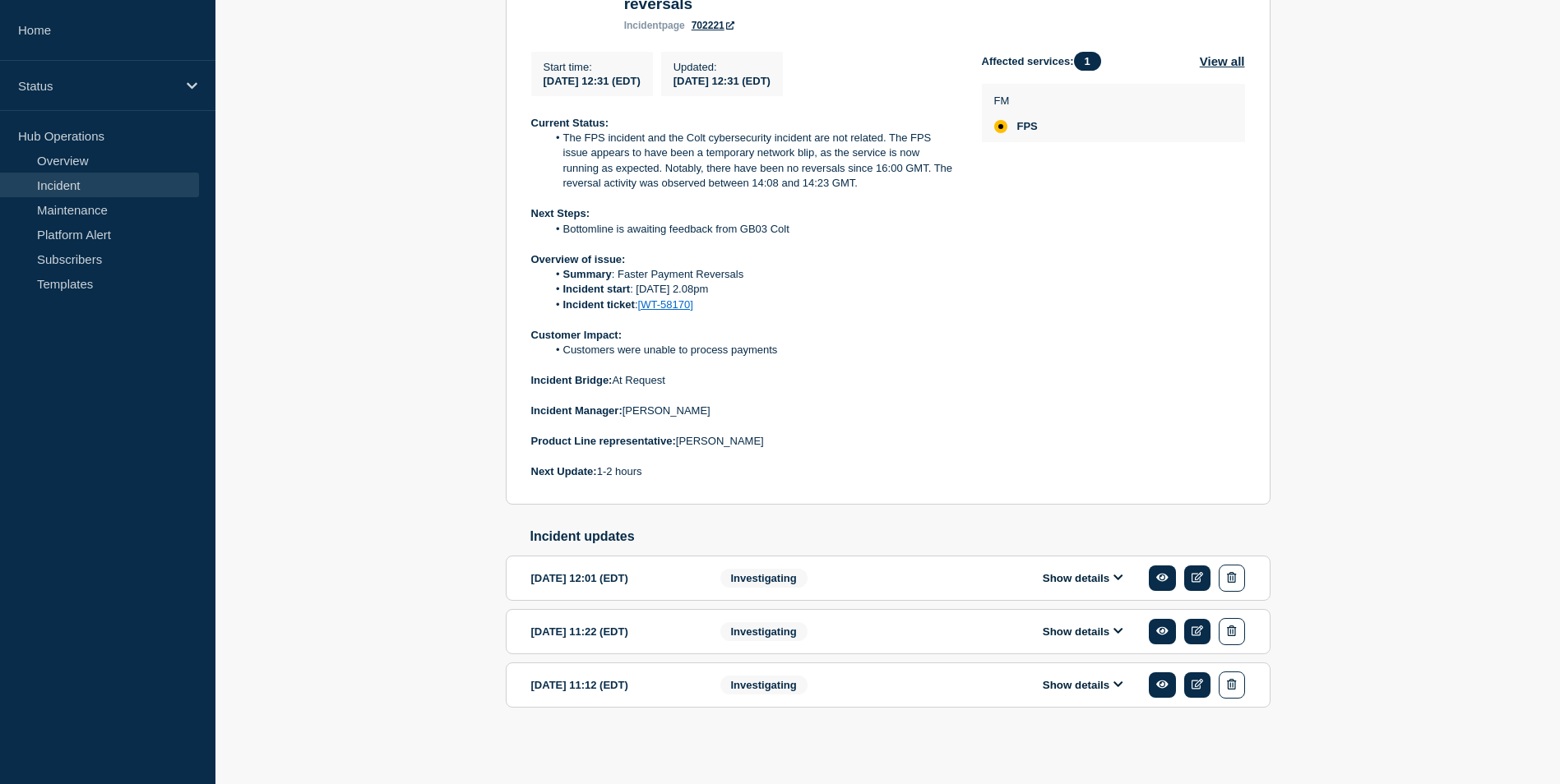
click at [1103, 683] on button "Show details" at bounding box center [1083, 685] width 91 height 14
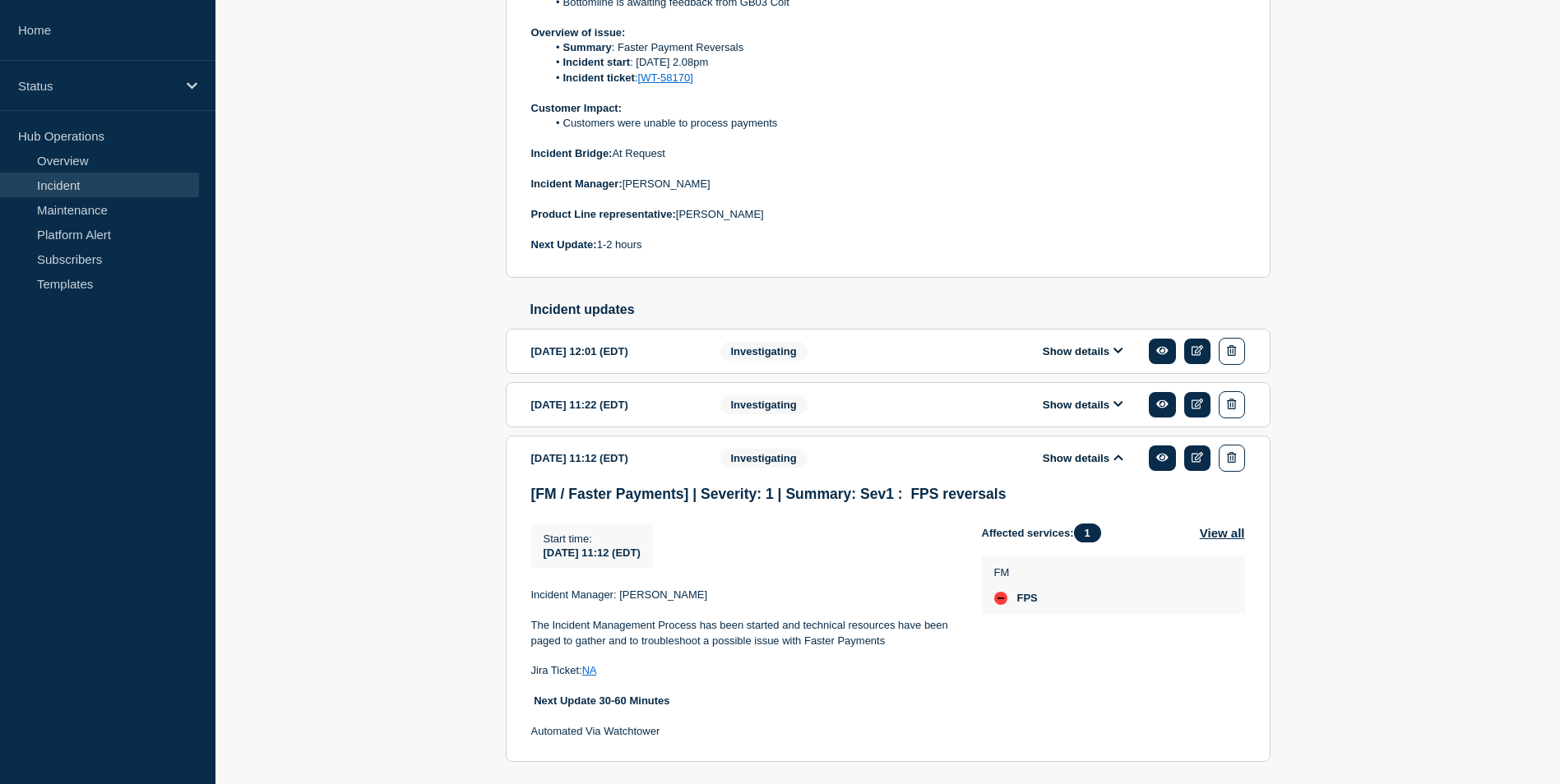
scroll to position [515, 0]
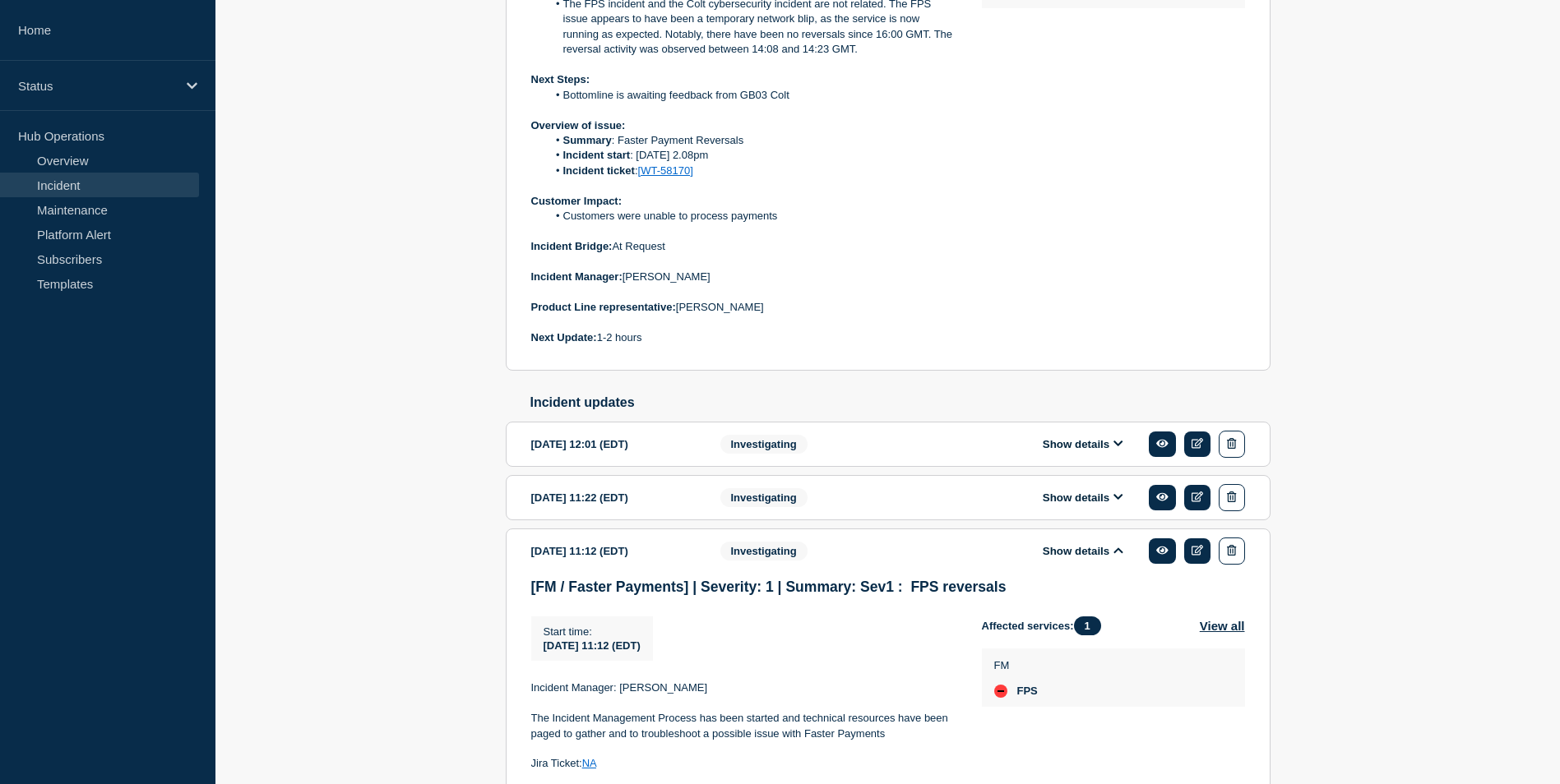
click at [1088, 505] on button "Show details" at bounding box center [1083, 498] width 91 height 14
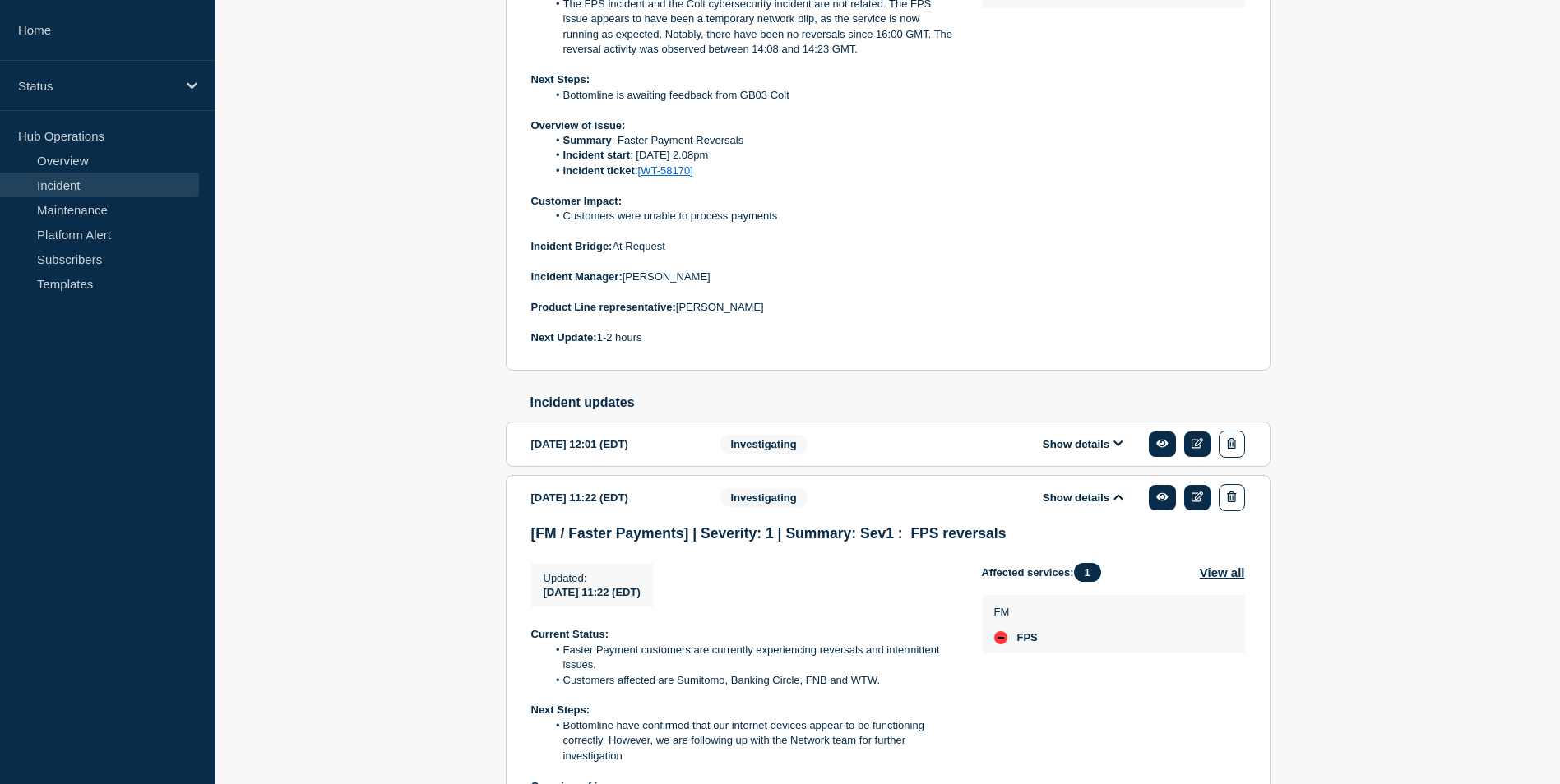
click at [1096, 505] on button "Show details" at bounding box center [1083, 498] width 91 height 14
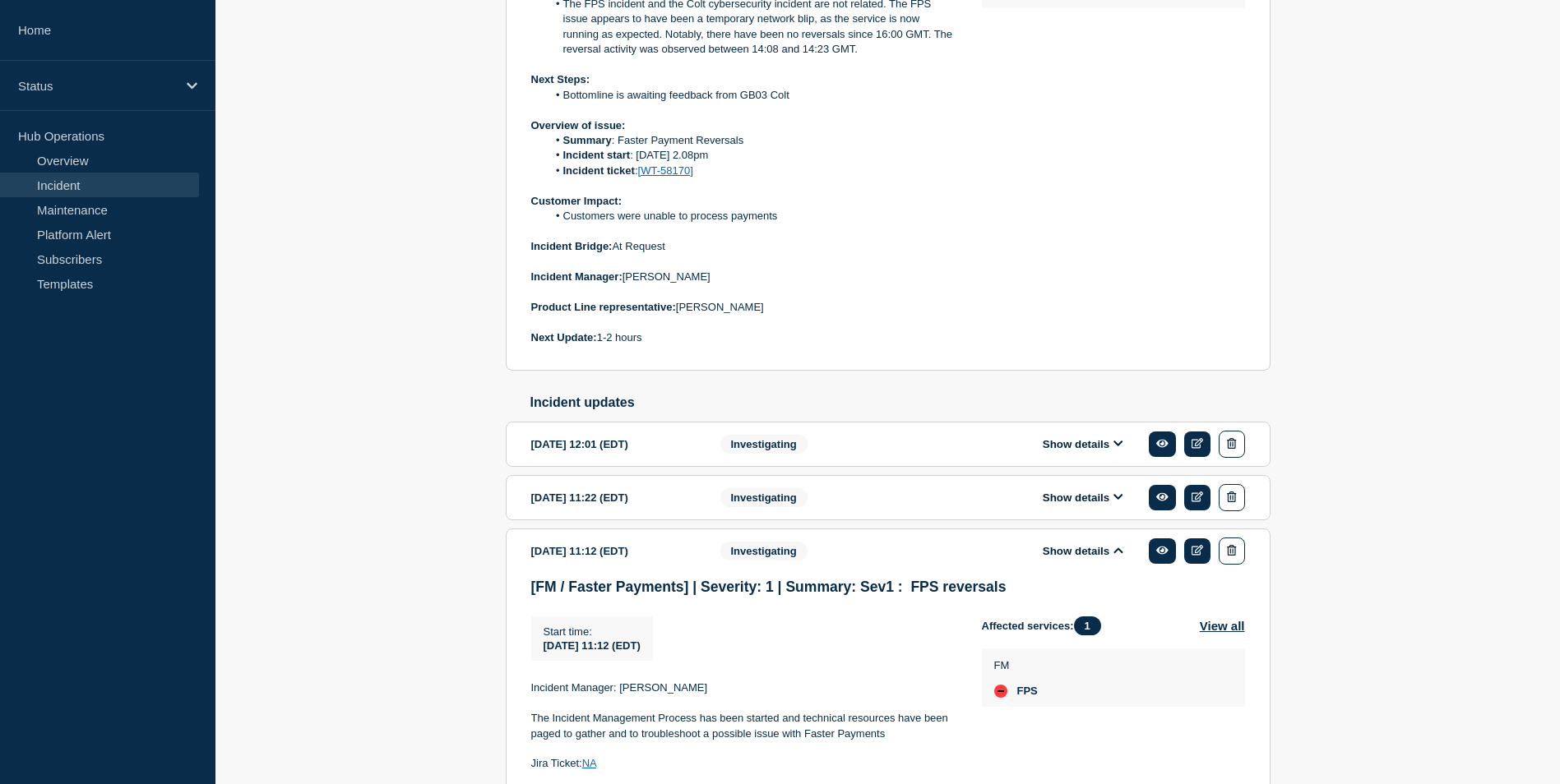
click at [1069, 558] on button "Show details" at bounding box center [1083, 551] width 91 height 14
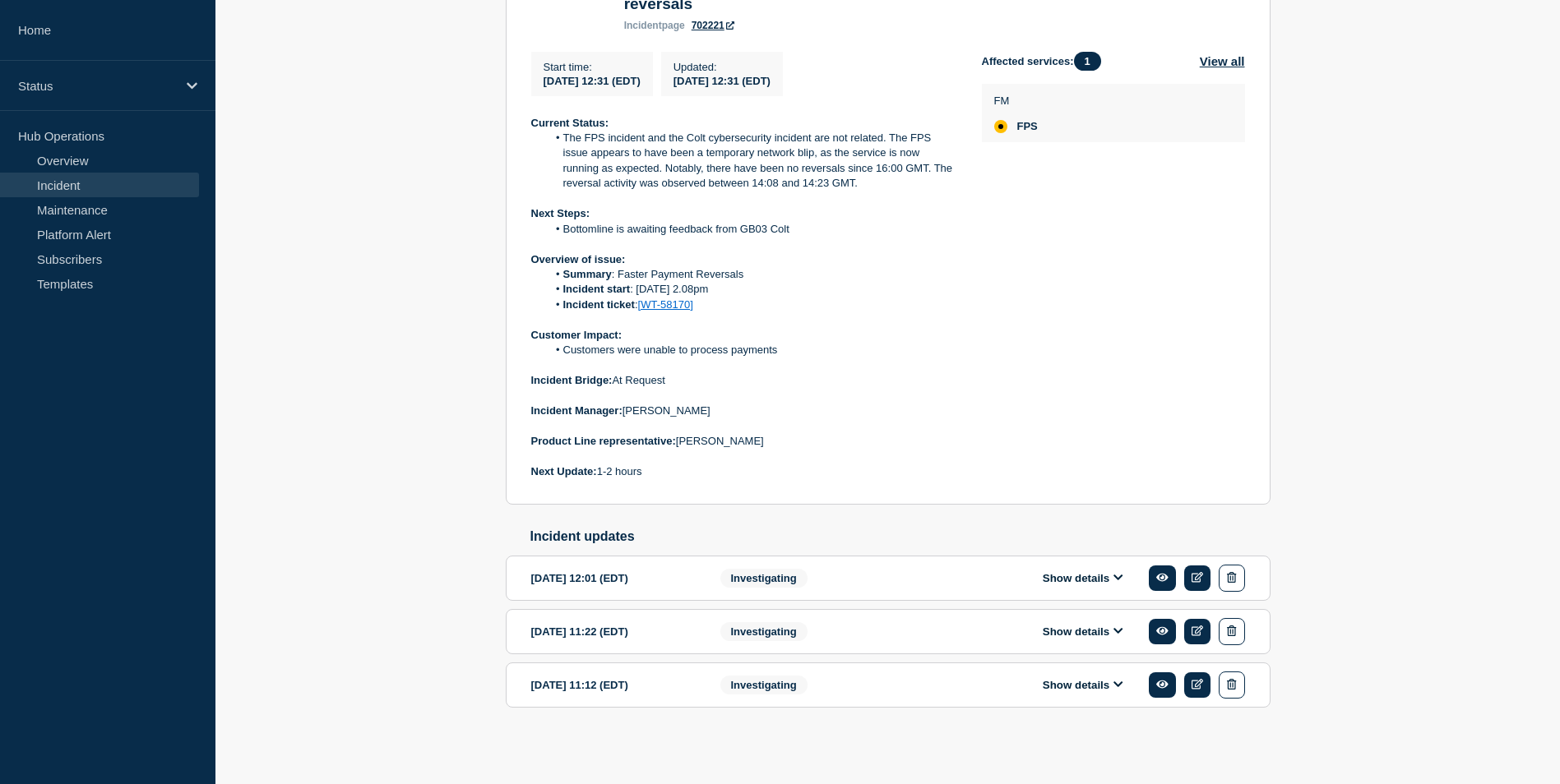
click at [1056, 571] on button "Show details" at bounding box center [1083, 578] width 91 height 14
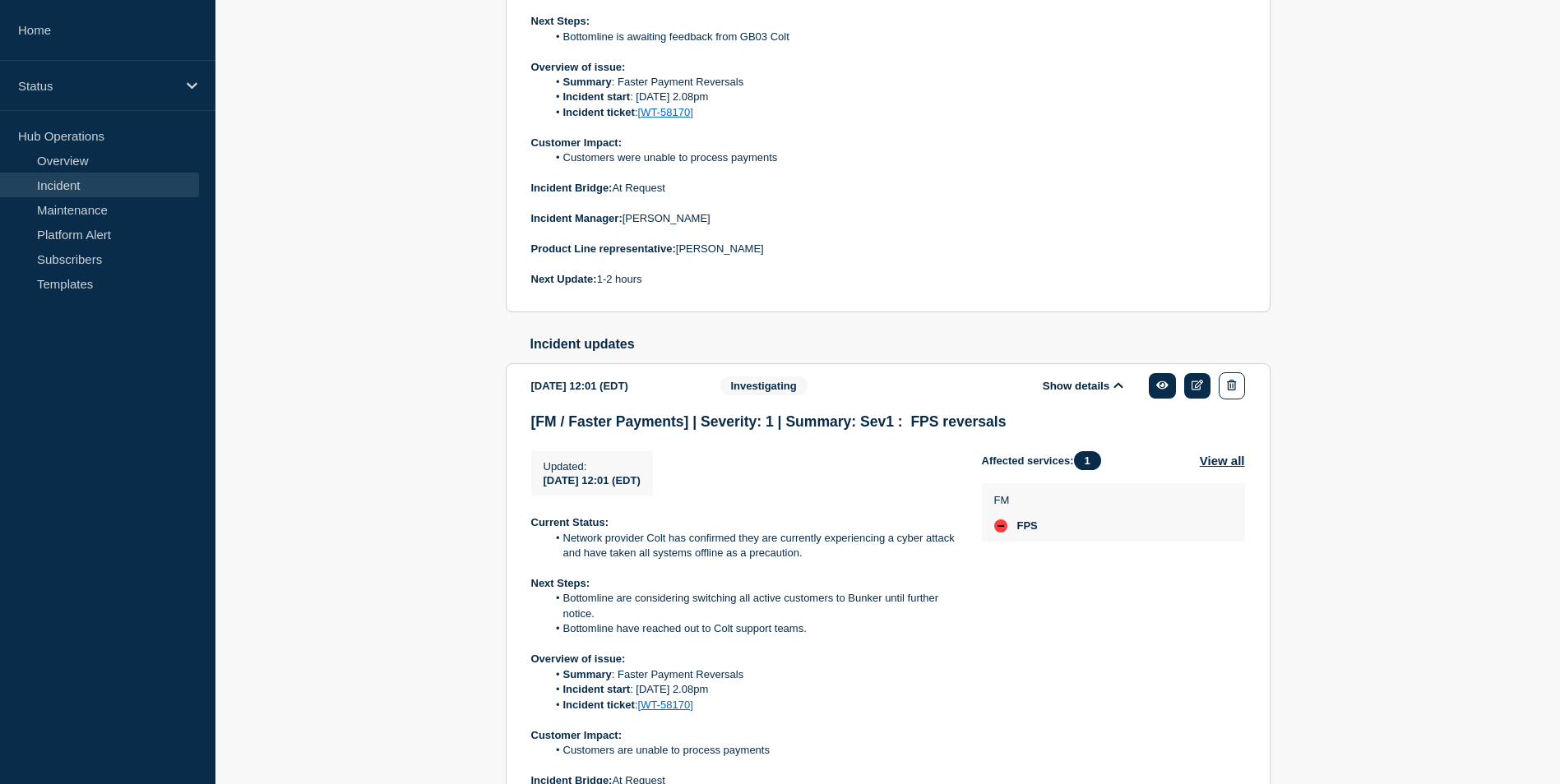
scroll to position [477, 0]
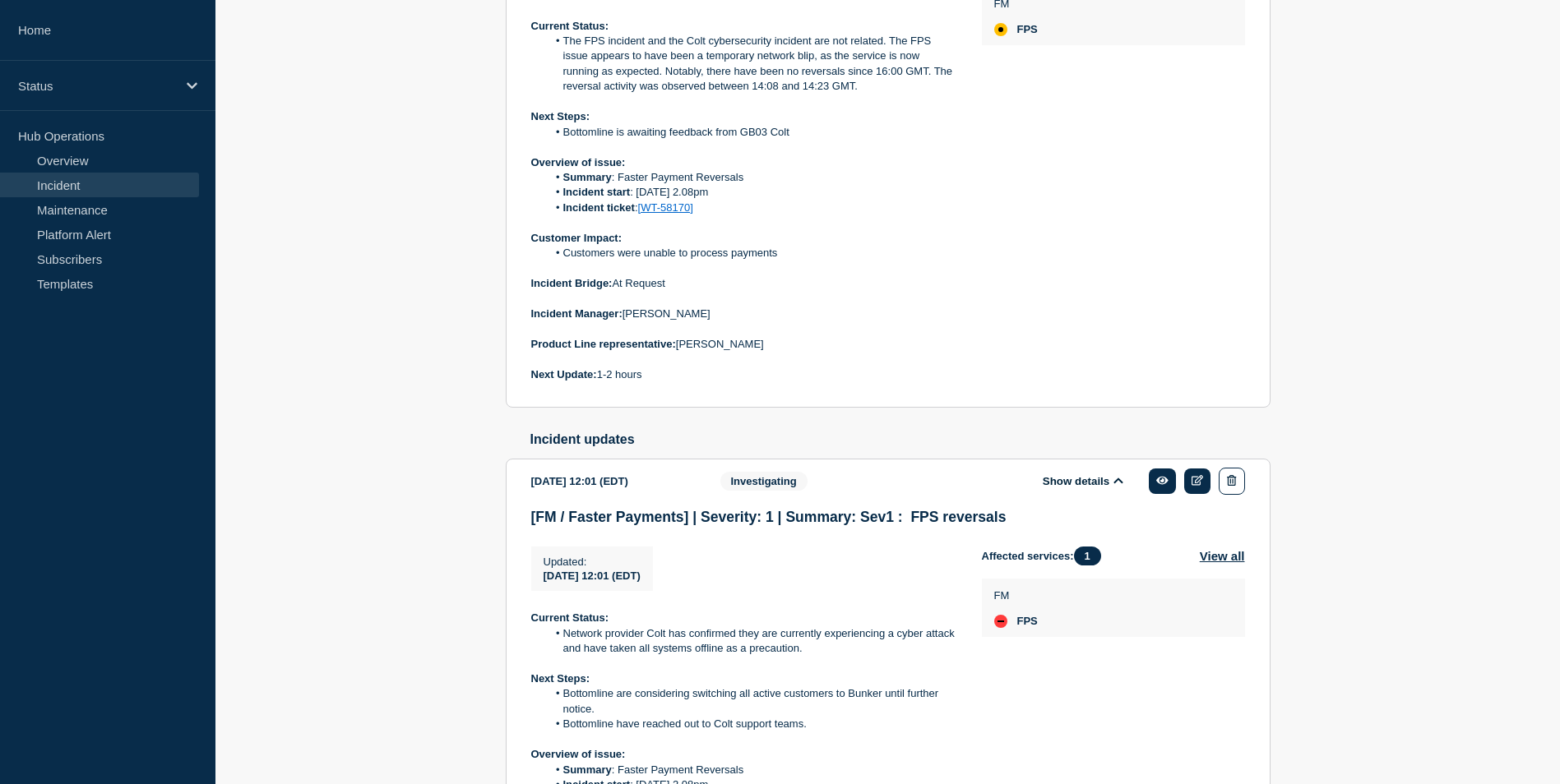
click at [1083, 488] on button "Show details" at bounding box center [1083, 481] width 91 height 14
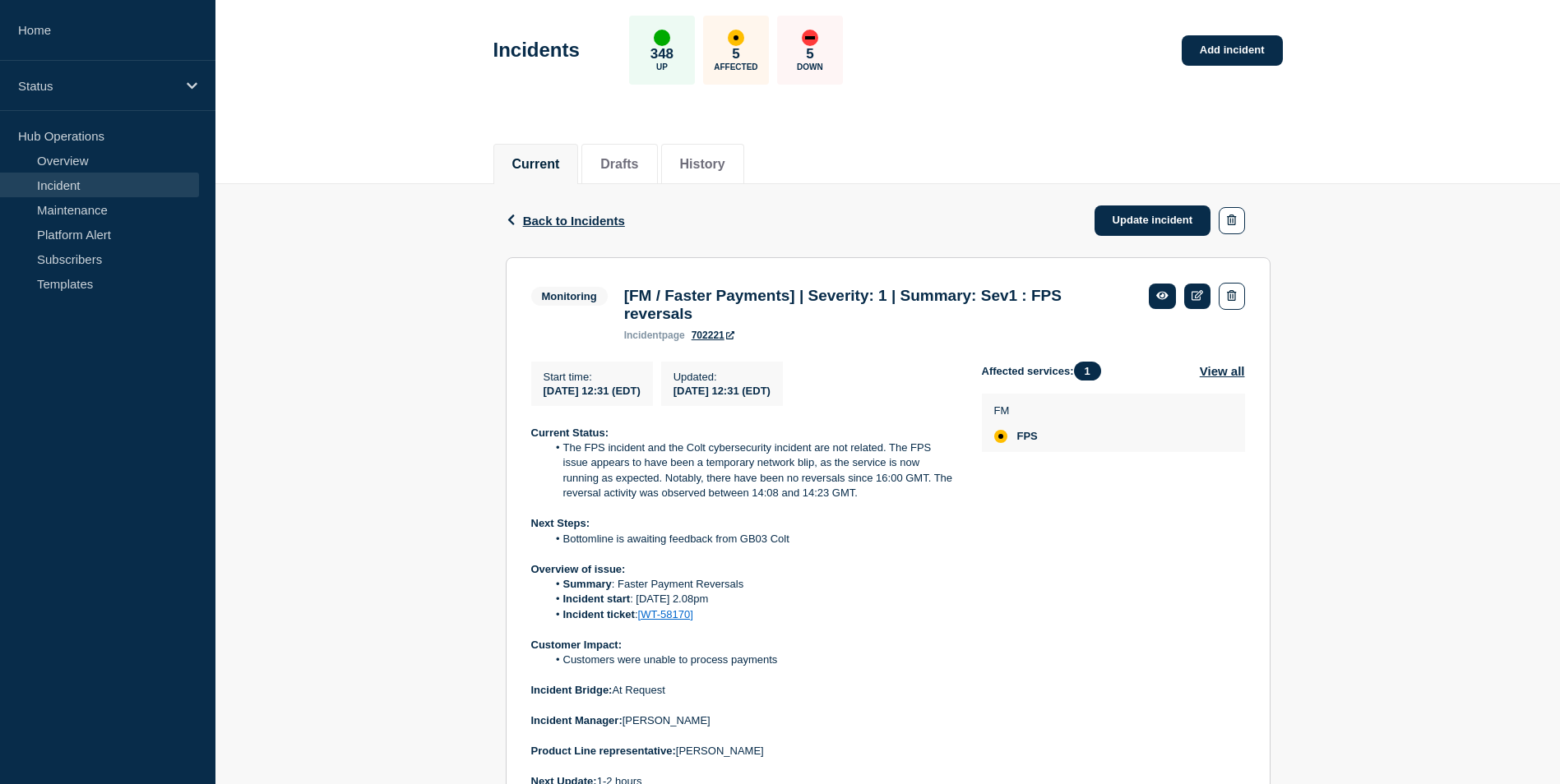
scroll to position [67, 0]
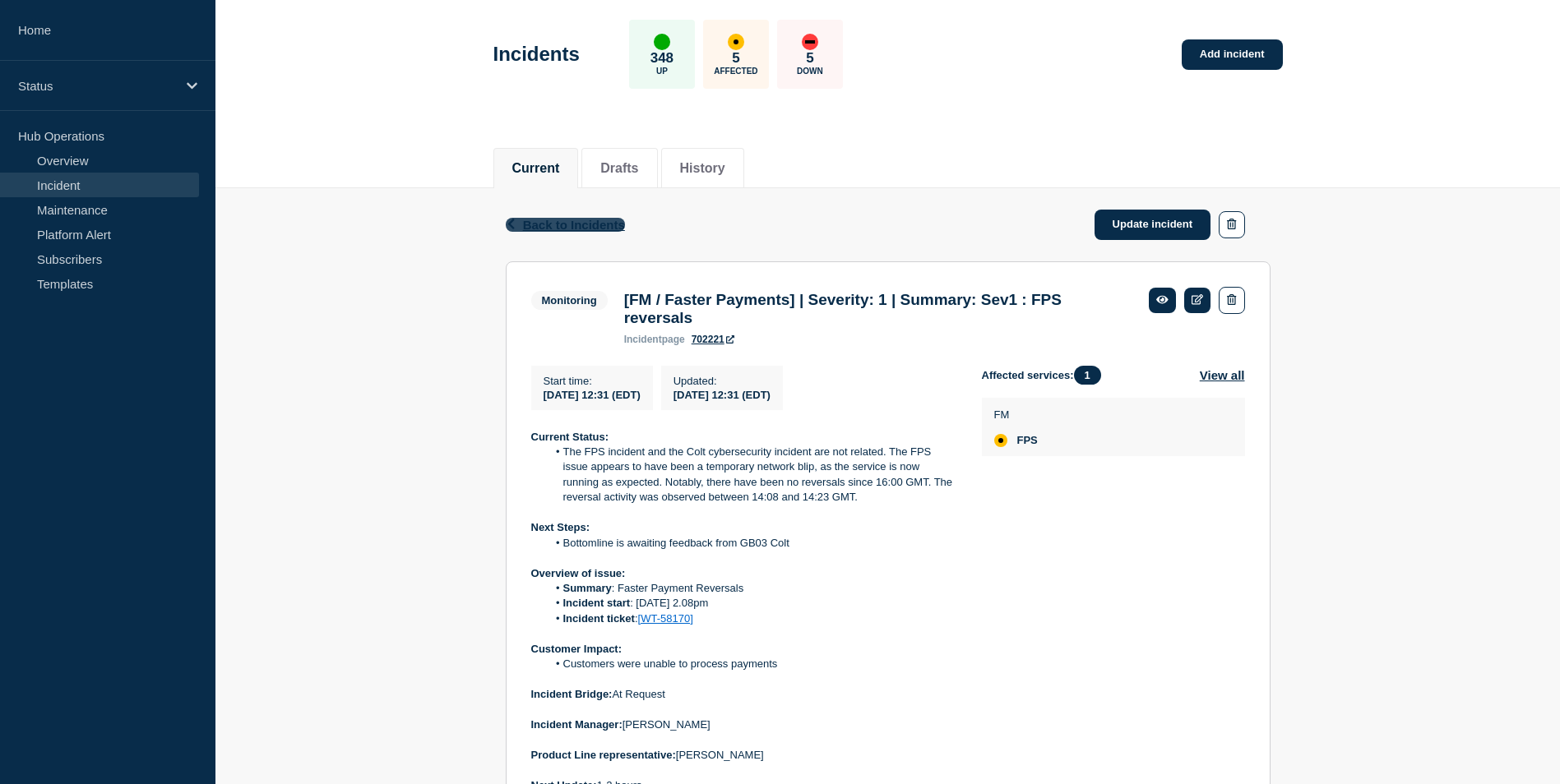
click at [552, 225] on span "Back to Incidents" at bounding box center [573, 225] width 102 height 14
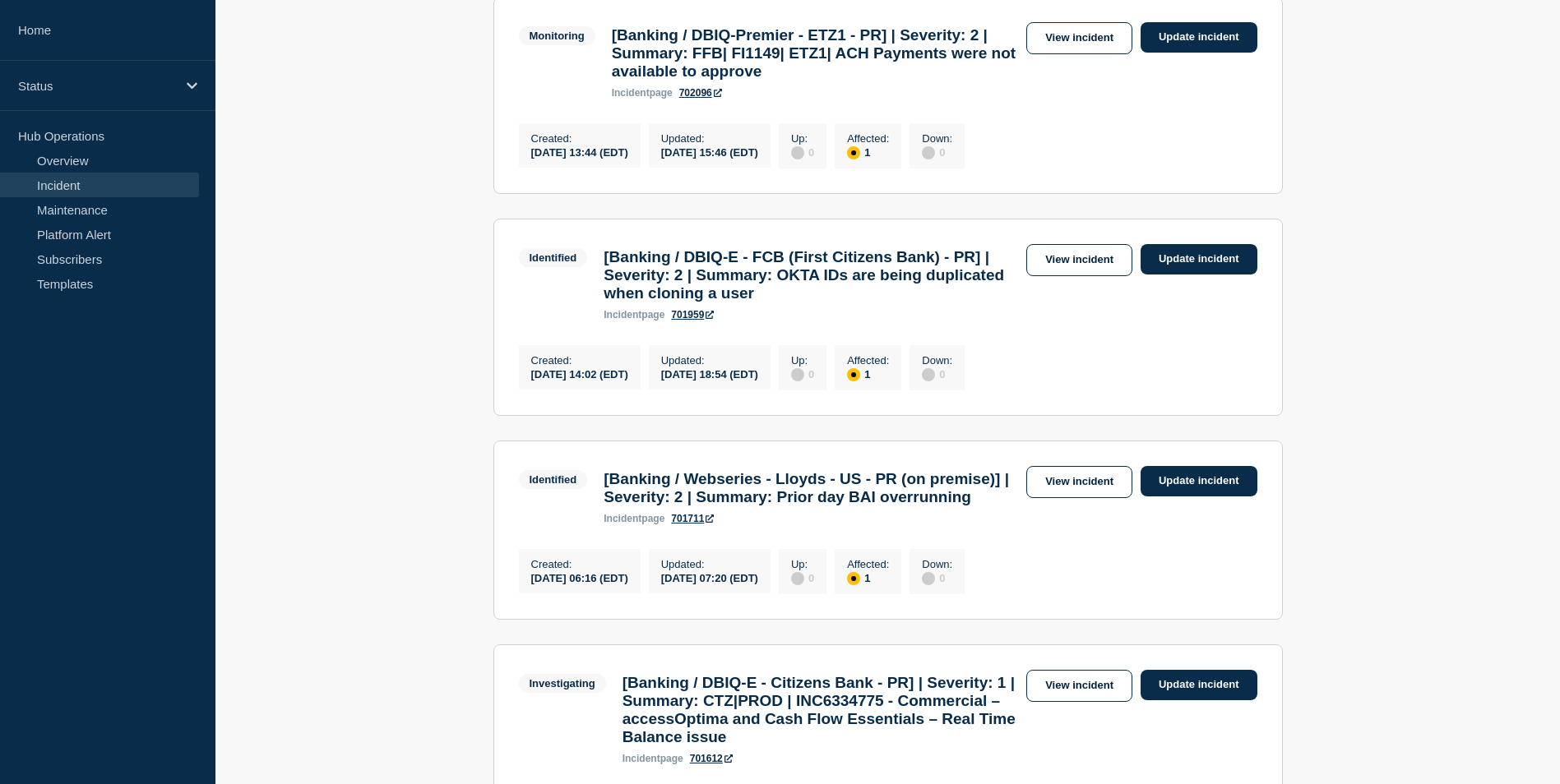
scroll to position [740, 0]
